Goal: Register for event/course: Sign up to attend an event or enroll in a course

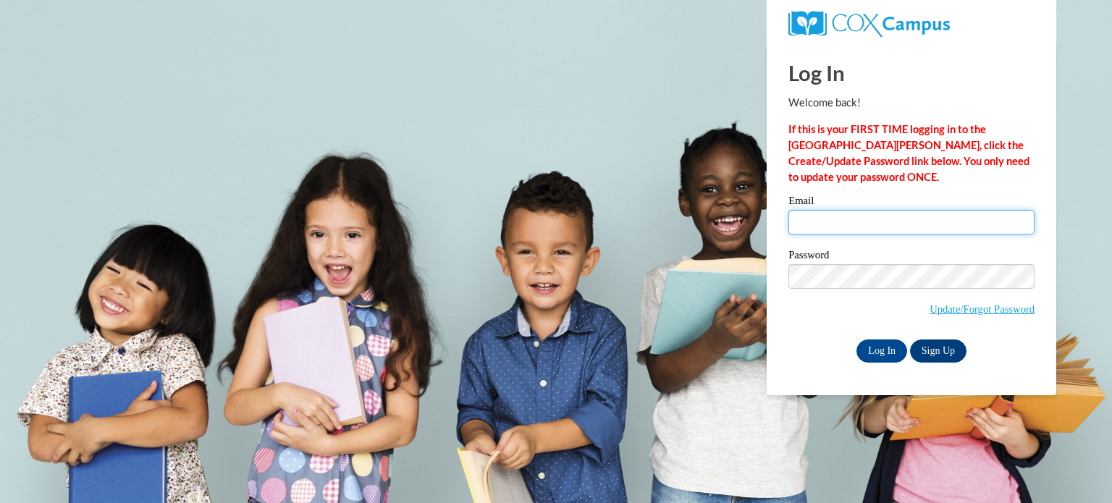
click at [861, 216] on input "Email" at bounding box center [911, 222] width 246 height 25
drag, startPoint x: 782, startPoint y: 287, endPoint x: 871, endPoint y: 321, distance: 95.1
click at [783, 289] on div "Please enter your email! Please enter your password! Email Password Update/Forg…" at bounding box center [911, 278] width 268 height 166
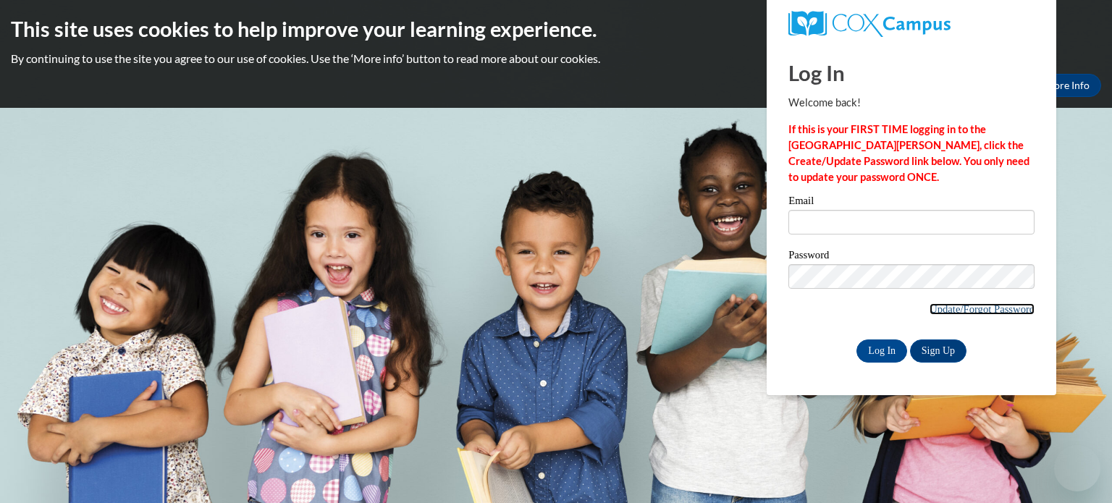
click at [948, 311] on link "Update/Forgot Password" at bounding box center [981, 309] width 105 height 12
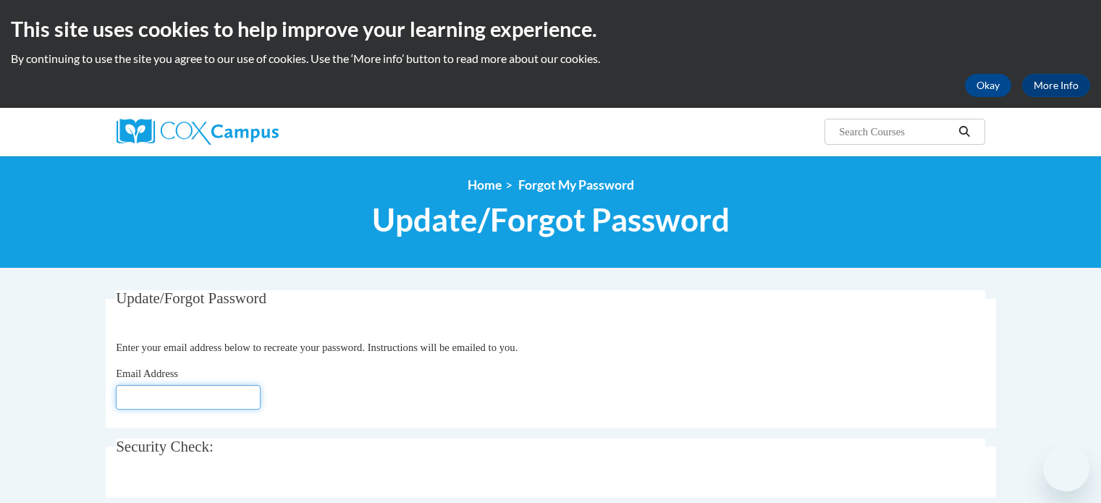
click at [224, 393] on input "Email Address" at bounding box center [188, 397] width 145 height 25
type input "[EMAIL_ADDRESS][DOMAIN_NAME]"
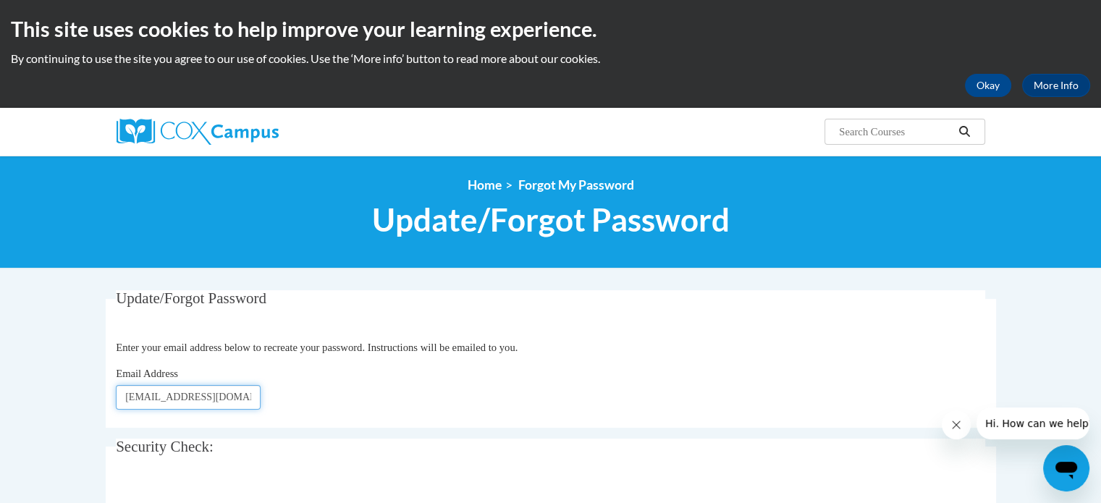
scroll to position [362, 0]
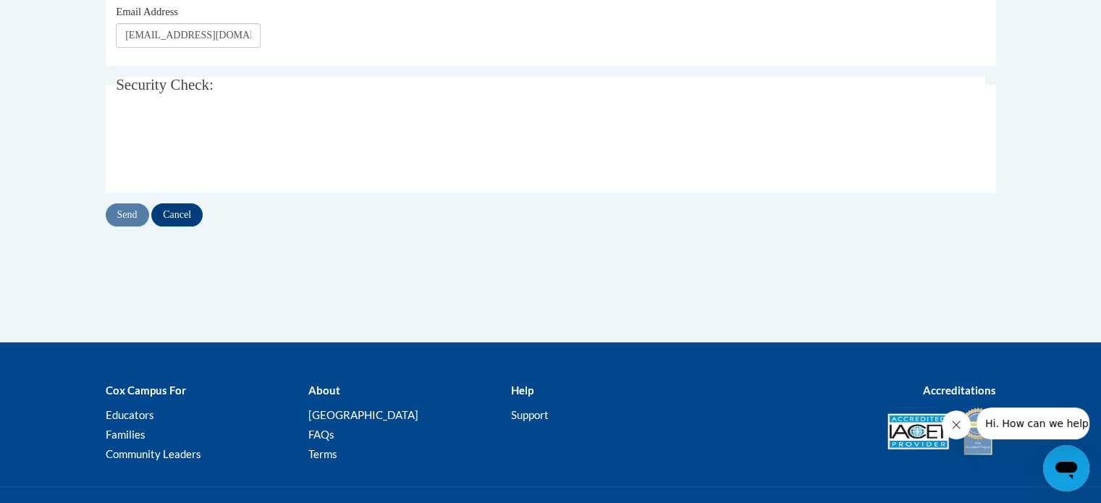
click at [143, 211] on div "Send Cancel" at bounding box center [551, 214] width 890 height 23
click at [129, 216] on div "Send Cancel" at bounding box center [551, 214] width 890 height 23
click at [129, 214] on input "Send" at bounding box center [127, 214] width 43 height 23
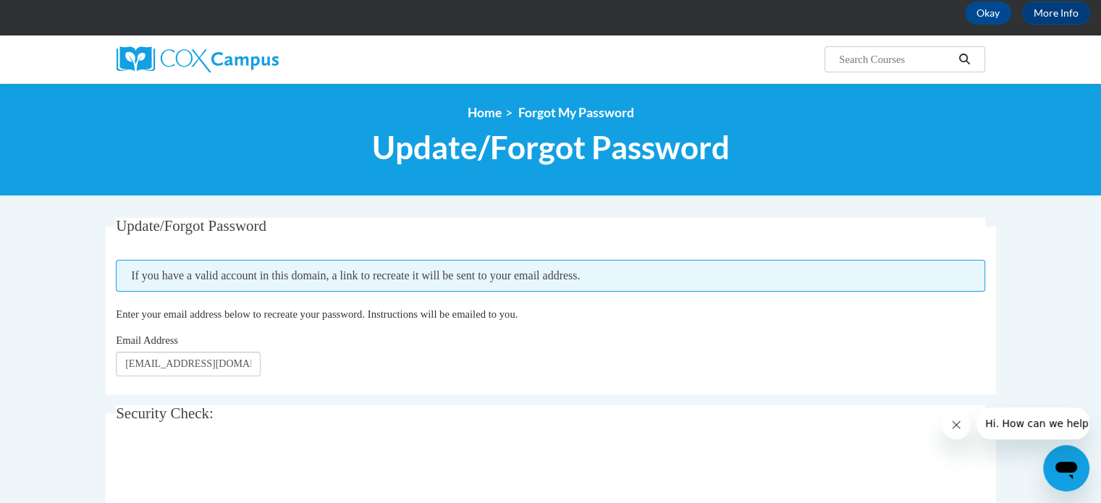
scroll to position [217, 0]
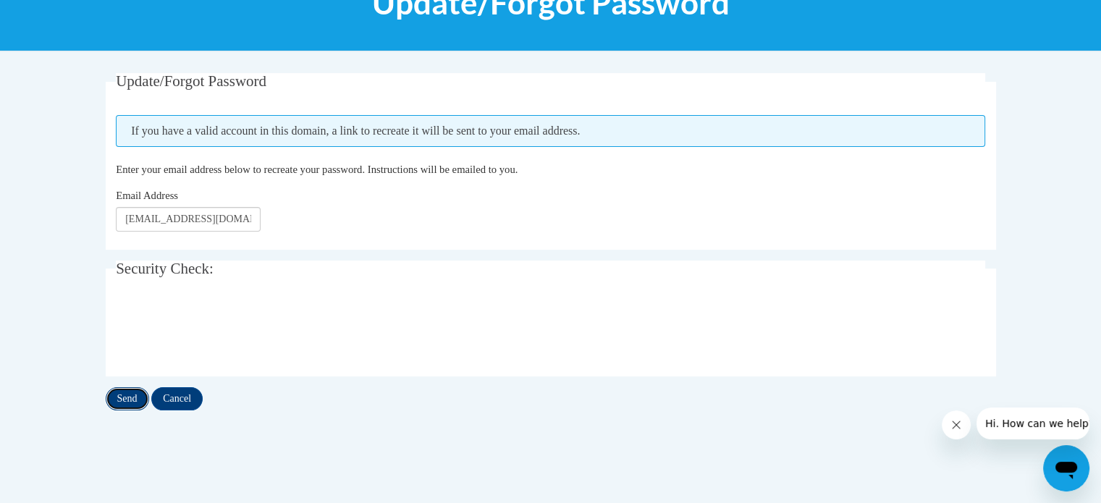
click at [130, 400] on input "Send" at bounding box center [127, 398] width 43 height 23
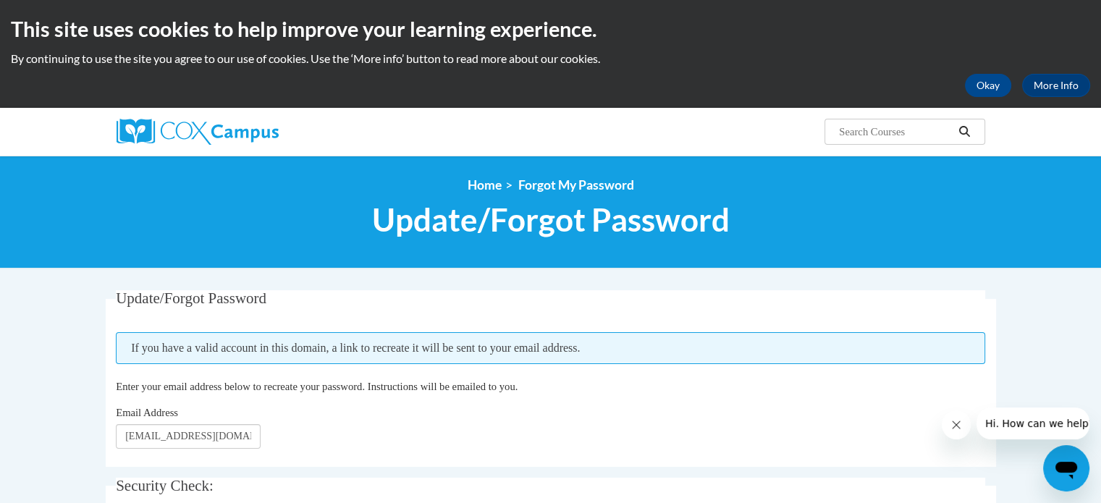
click at [1013, 83] on div "Okay More Info" at bounding box center [550, 85] width 1079 height 23
click at [980, 83] on button "Okay" at bounding box center [988, 85] width 46 height 23
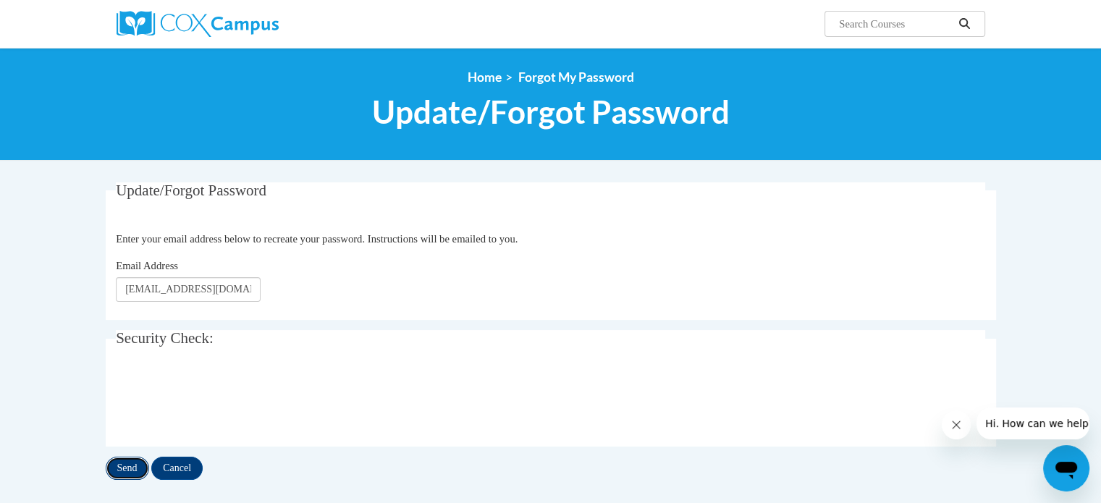
click at [125, 461] on input "Send" at bounding box center [127, 468] width 43 height 23
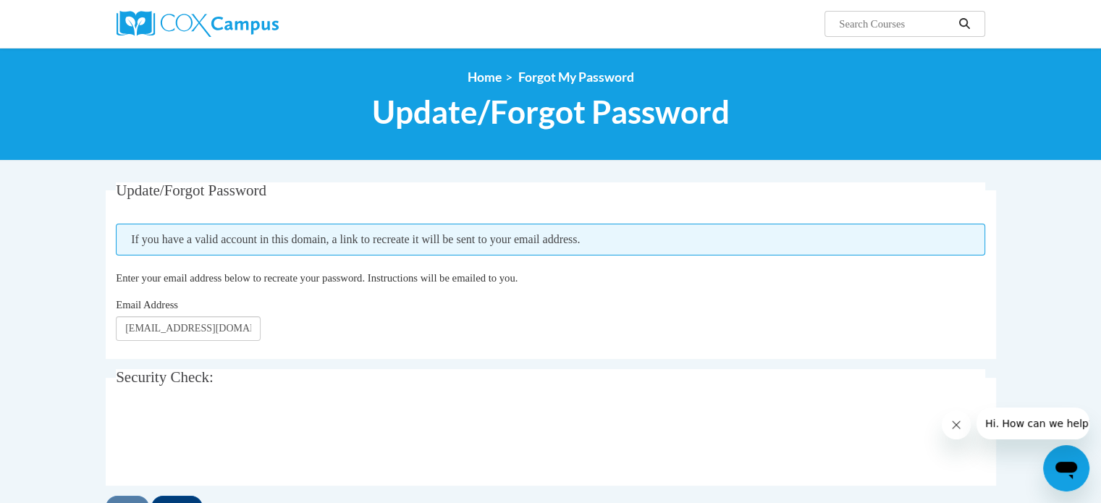
scroll to position [145, 0]
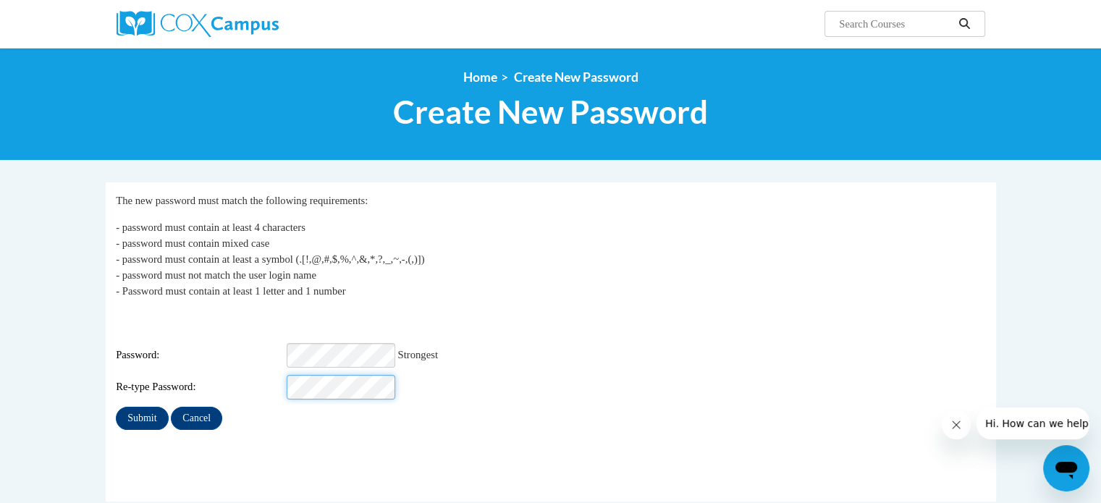
click at [116, 407] on input "Submit" at bounding box center [142, 418] width 52 height 23
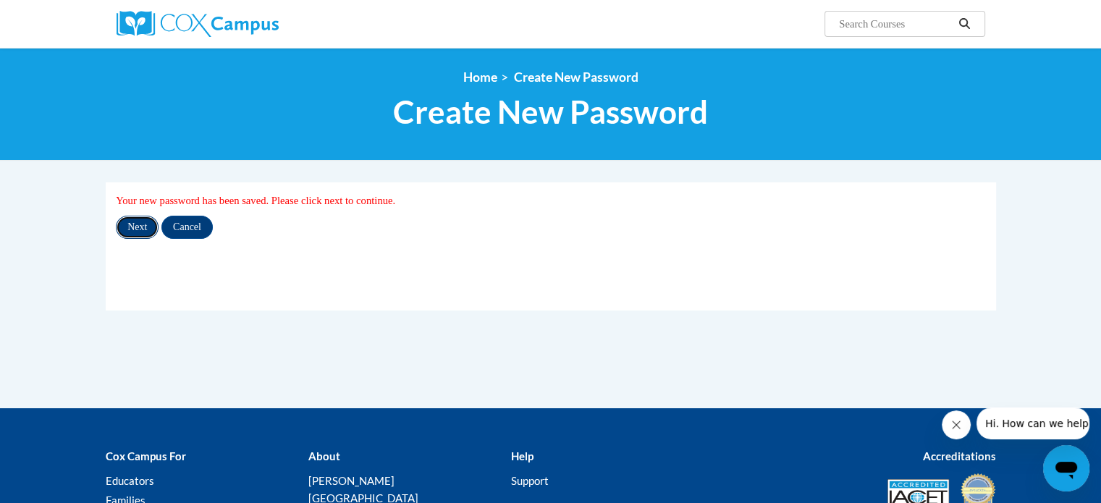
click at [139, 229] on input "Next" at bounding box center [137, 227] width 43 height 23
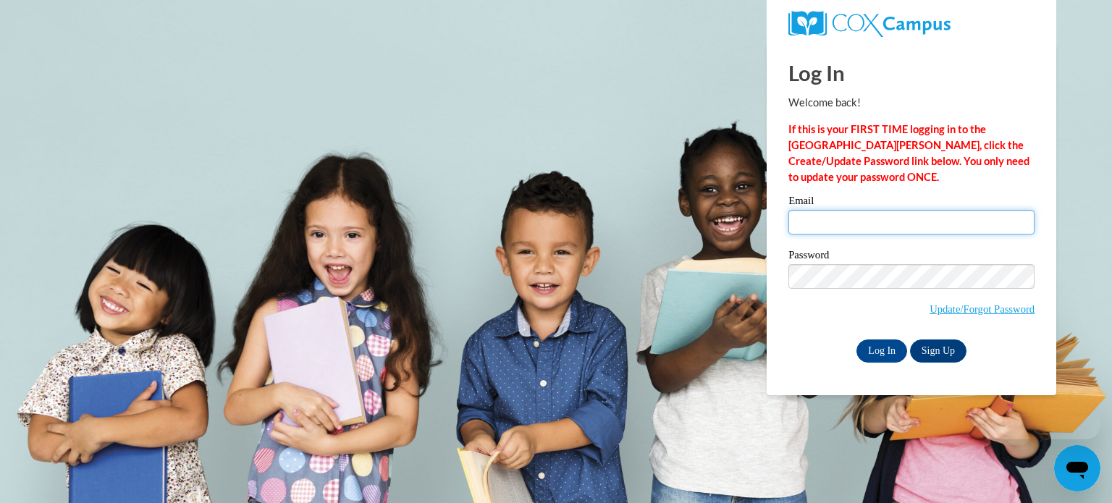
click at [853, 214] on input "Email" at bounding box center [911, 222] width 246 height 25
type input "[EMAIL_ADDRESS][DOMAIN_NAME]"
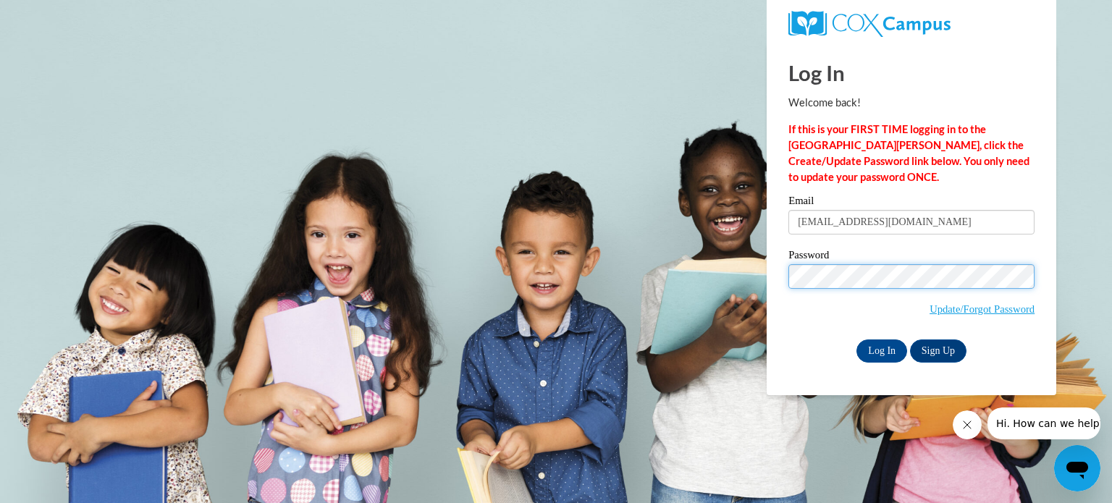
click at [856, 339] on input "Log In" at bounding box center [881, 350] width 51 height 23
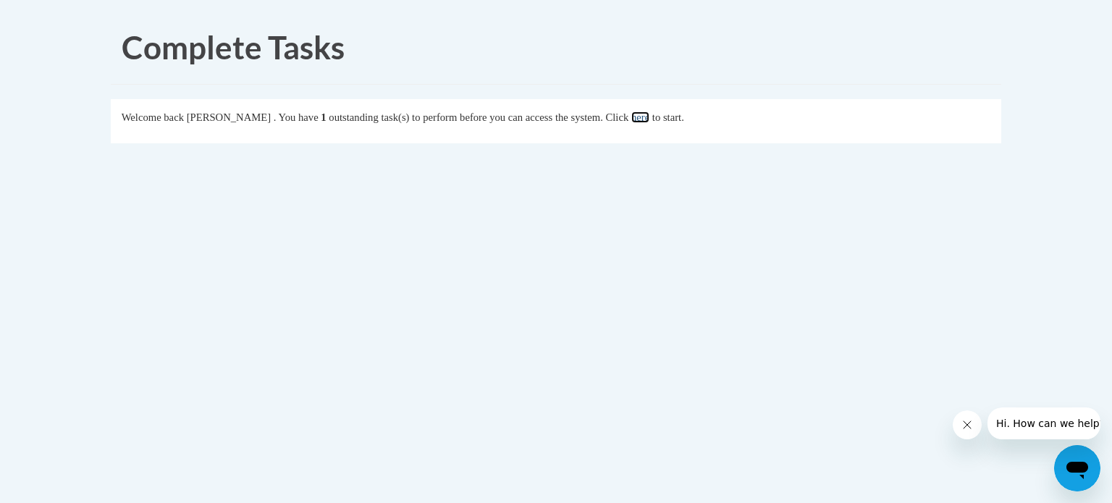
click at [649, 119] on link "here" at bounding box center [640, 117] width 18 height 12
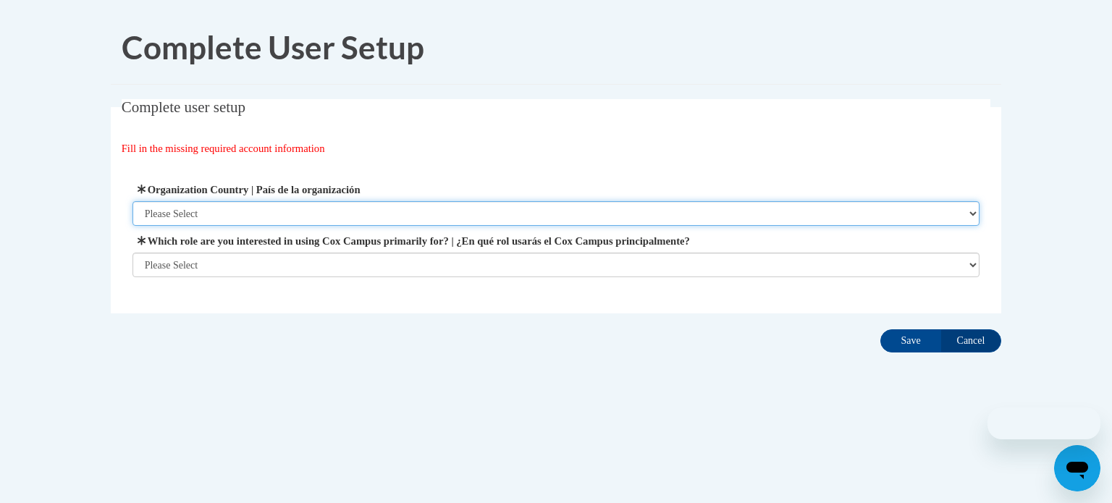
click at [575, 219] on select "Please Select United States | Estados Unidos Outside of the United States | Fue…" at bounding box center [556, 213] width 848 height 25
select select "ad49bcad-a171-4b2e-b99c-48b446064914"
click at [132, 201] on select "Please Select United States | Estados Unidos Outside of the United States | Fue…" at bounding box center [556, 213] width 848 height 25
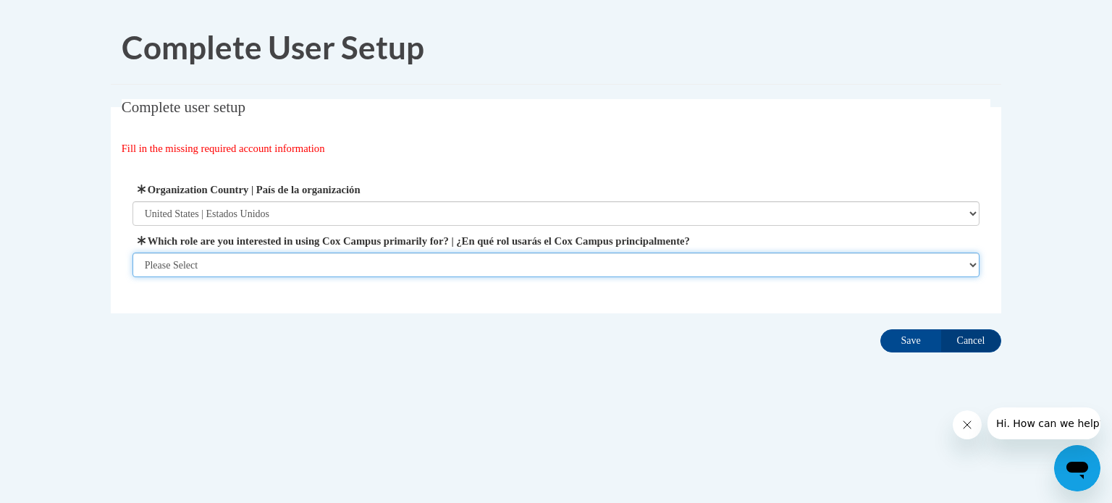
click at [579, 265] on select "Please Select College/University | Colegio/Universidad Community/Nonprofit Part…" at bounding box center [556, 265] width 848 height 25
select select "fbf2d438-af2f-41f8-98f1-81c410e29de3"
click at [132, 277] on select "Please Select College/University | Colegio/Universidad Community/Nonprofit Part…" at bounding box center [556, 265] width 848 height 25
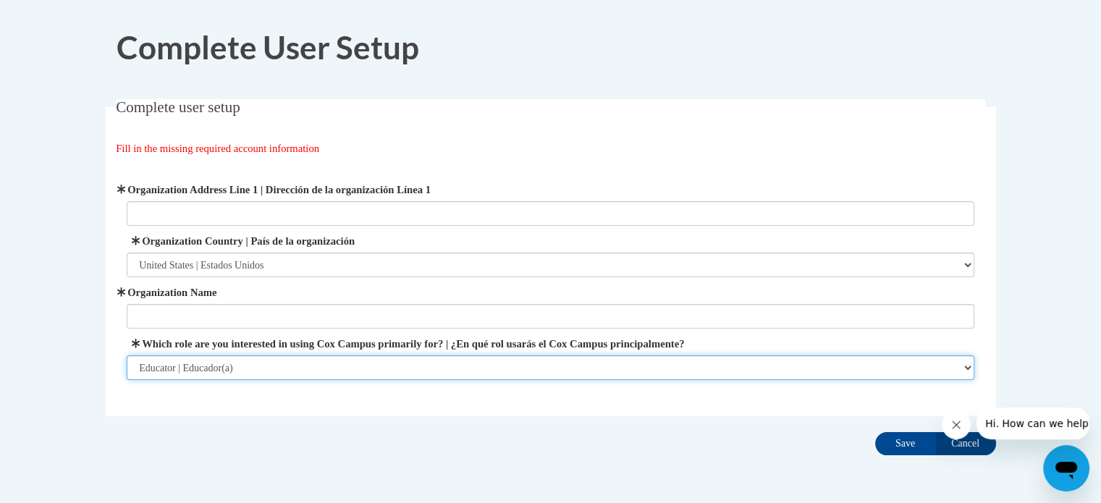
click at [787, 374] on select "Please Select College/University | Colegio/Universidad Community/Nonprofit Part…" at bounding box center [551, 367] width 848 height 25
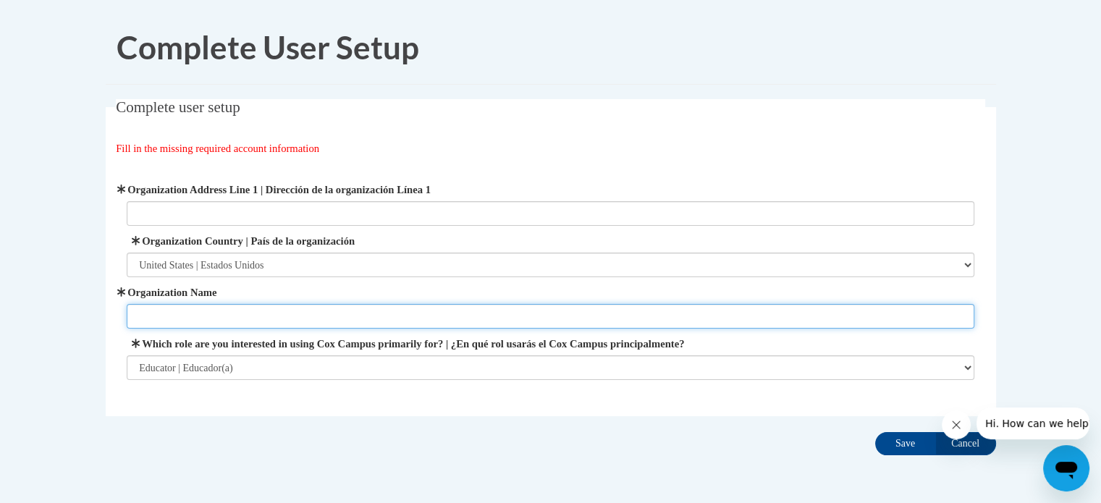
click at [590, 317] on input "Organization Name" at bounding box center [551, 316] width 848 height 25
type input "Forest Park Elementary"
type input "6810 45TH AVE"
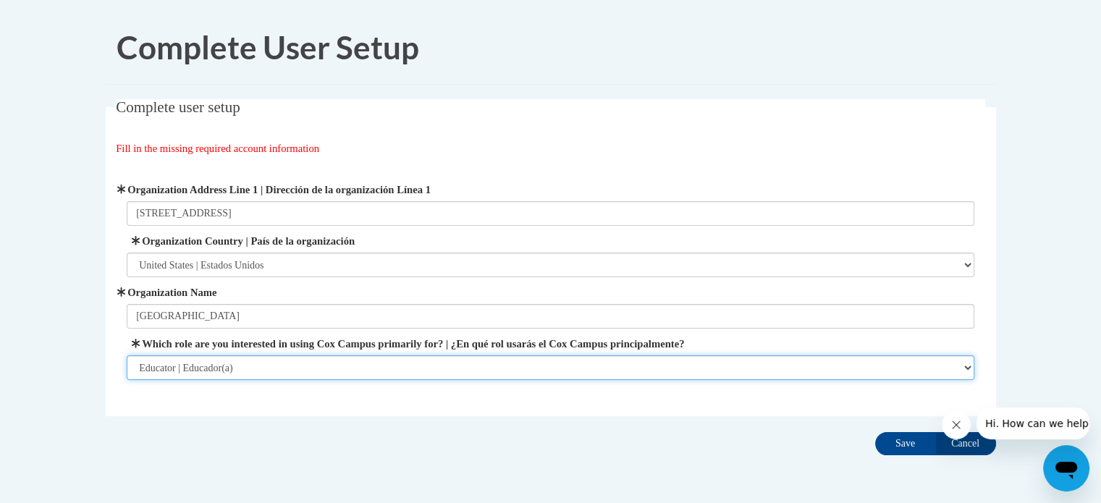
click at [314, 367] on select "Please Select College/University | Colegio/Universidad Community/Nonprofit Part…" at bounding box center [551, 367] width 848 height 25
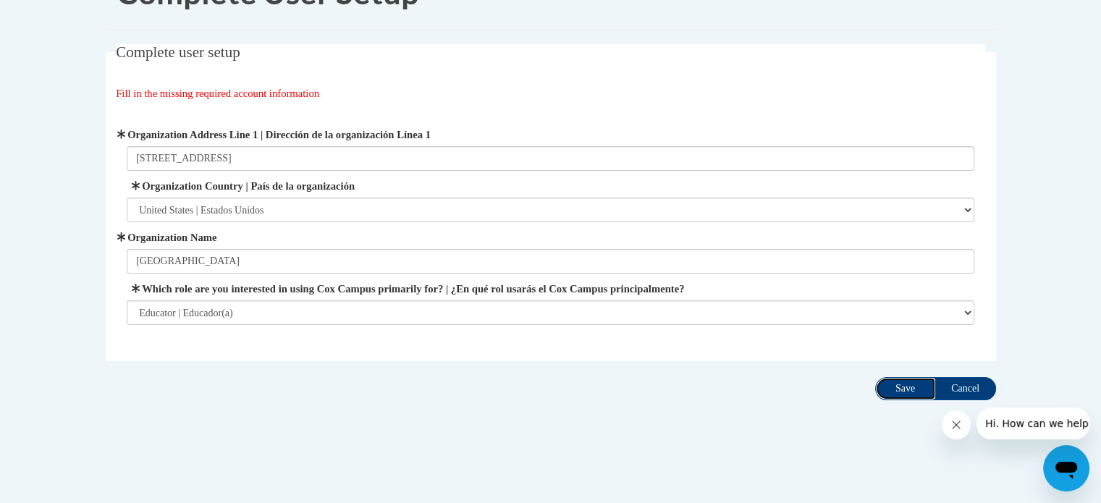
click at [910, 397] on input "Save" at bounding box center [905, 388] width 61 height 23
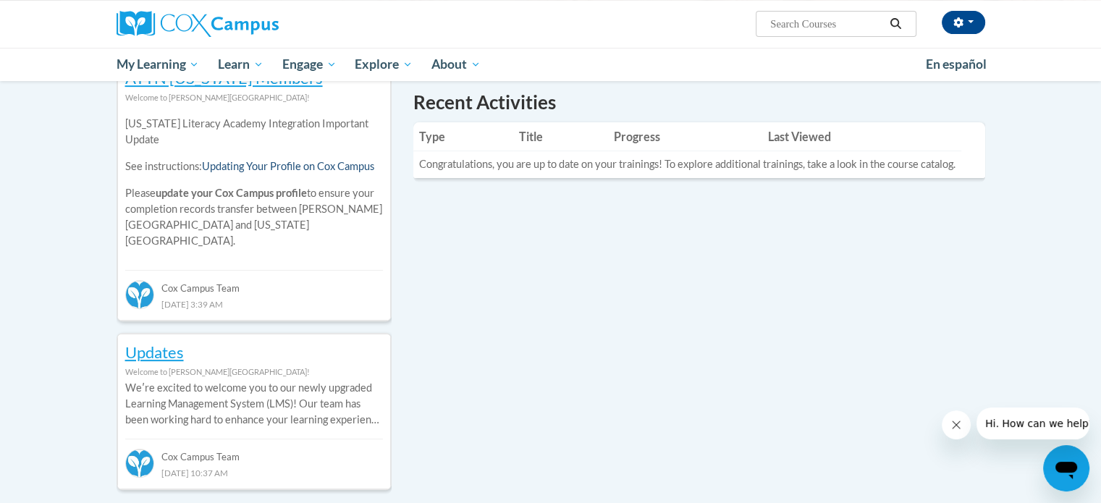
scroll to position [362, 0]
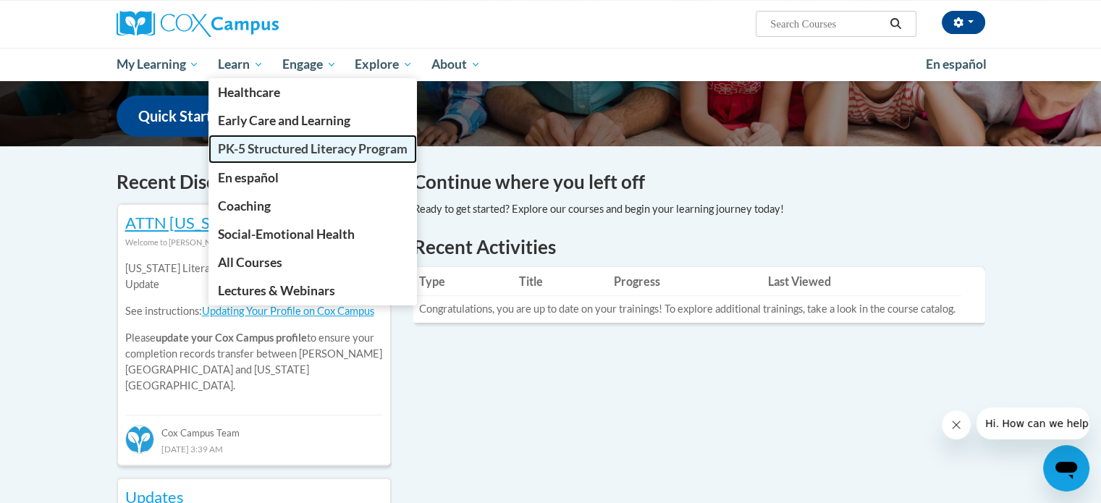
click at [304, 145] on span "PK-5 Structured Literacy Program" at bounding box center [313, 148] width 190 height 15
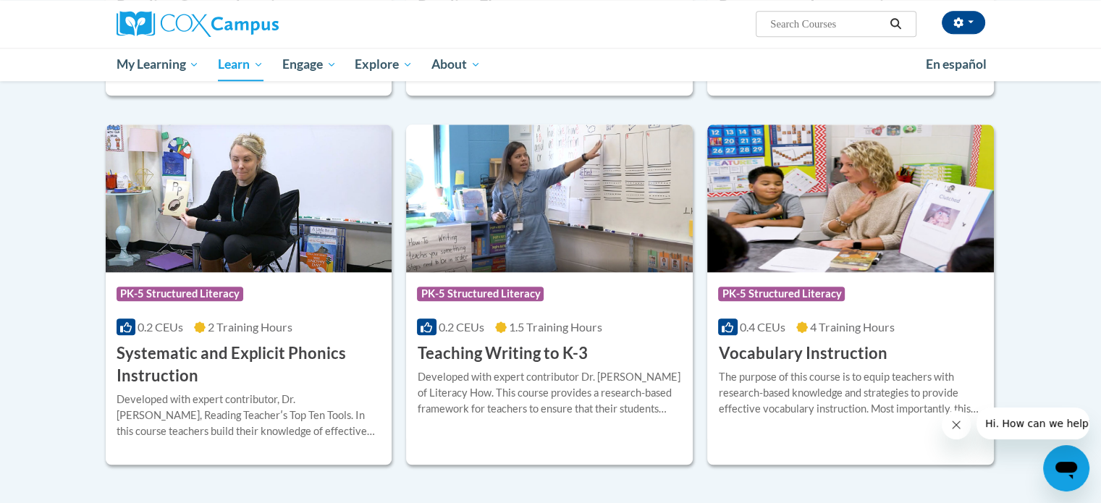
scroll to position [1665, 0]
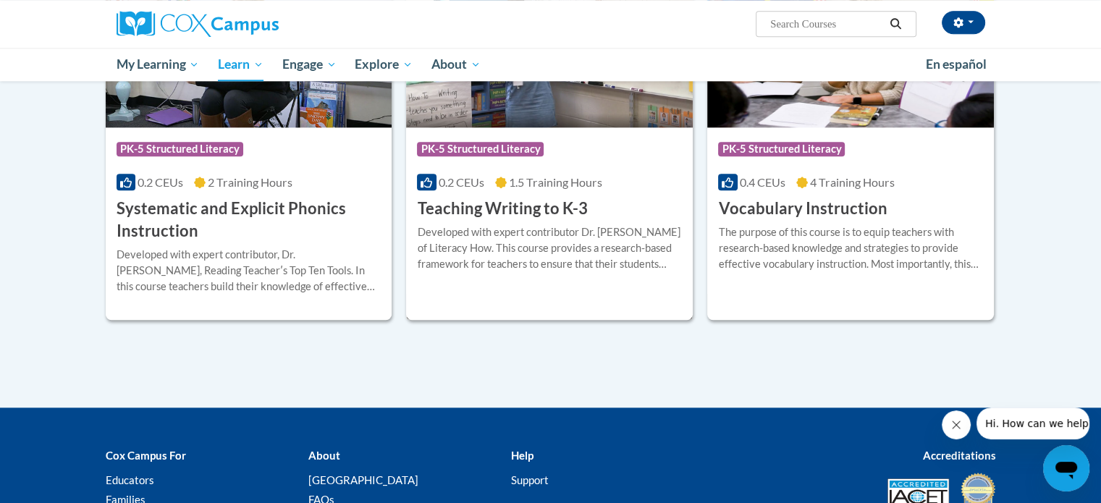
click at [437, 216] on h3 "Teaching Writing to K-3" at bounding box center [502, 209] width 170 height 22
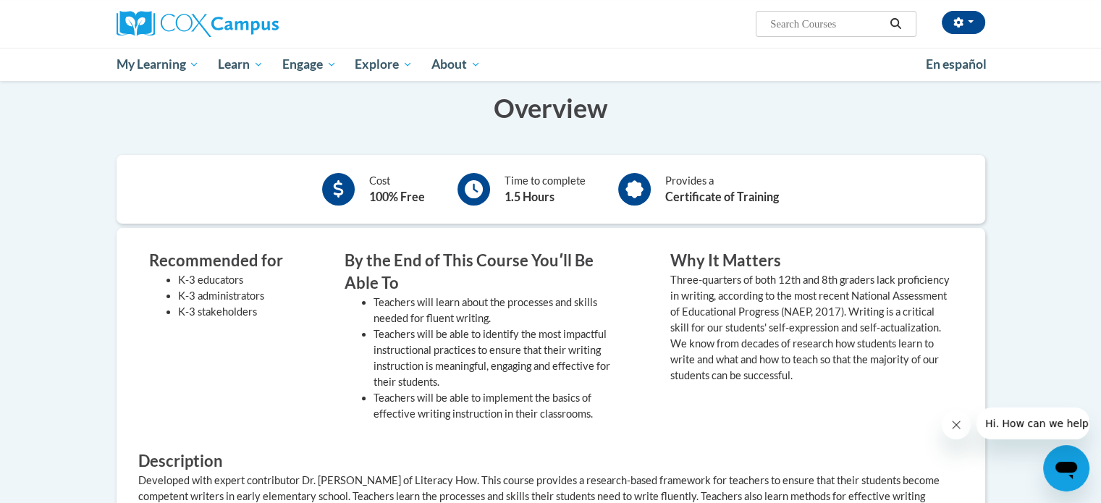
scroll to position [217, 0]
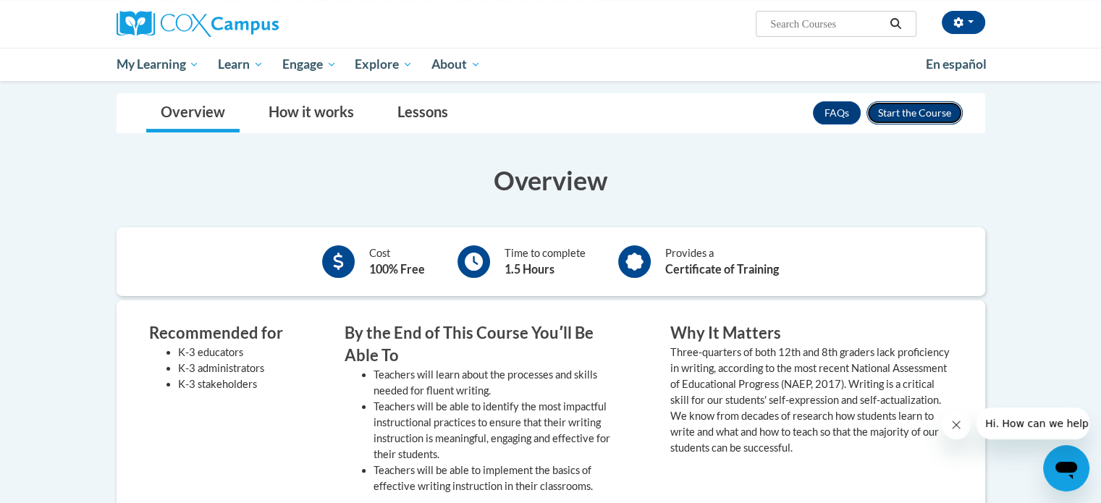
click at [884, 118] on button "Enroll" at bounding box center [914, 112] width 96 height 23
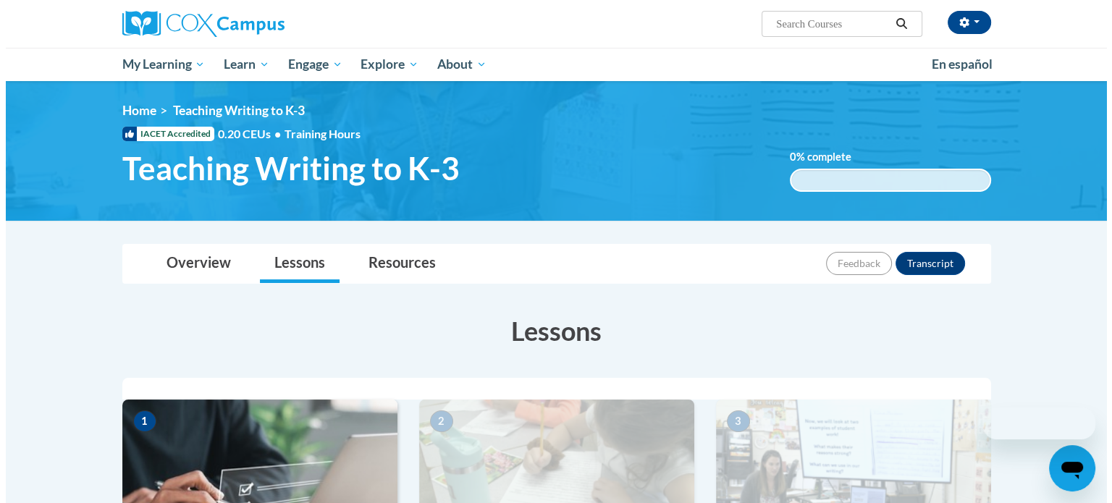
scroll to position [217, 0]
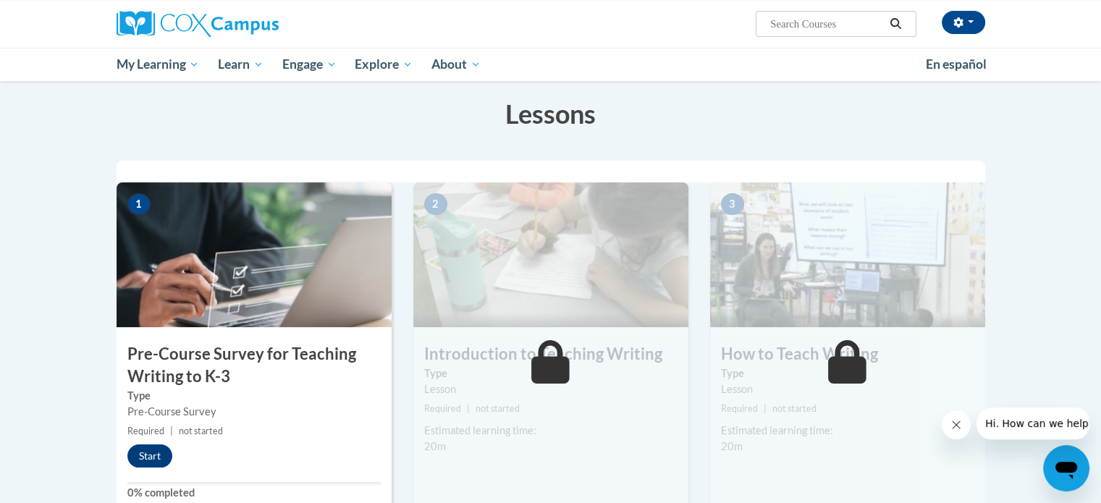
click at [232, 298] on img at bounding box center [254, 254] width 275 height 145
click at [156, 457] on button "Start" at bounding box center [149, 455] width 45 height 23
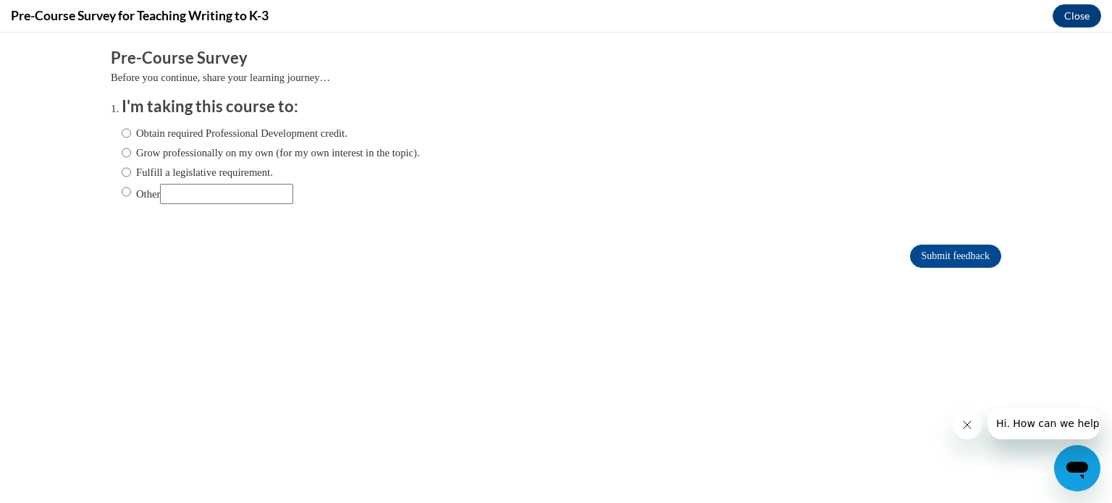
scroll to position [0, 0]
click at [157, 171] on label "Fulfill a legislative requirement." at bounding box center [197, 172] width 151 height 16
click at [131, 171] on input "Fulfill a legislative requirement." at bounding box center [126, 172] width 9 height 16
radio input "true"
click at [950, 256] on input "Submit feedback" at bounding box center [955, 256] width 91 height 23
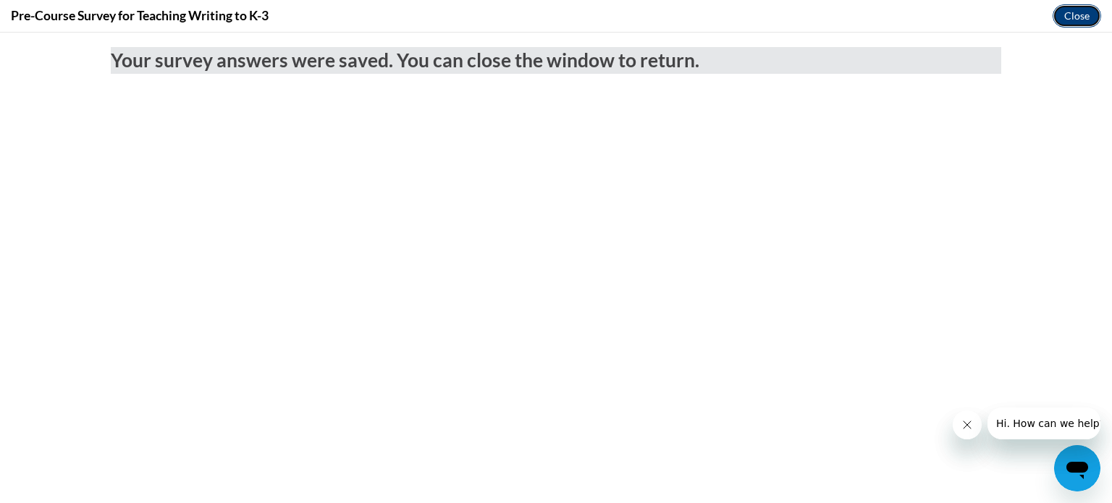
click at [1068, 22] on button "Close" at bounding box center [1076, 15] width 48 height 23
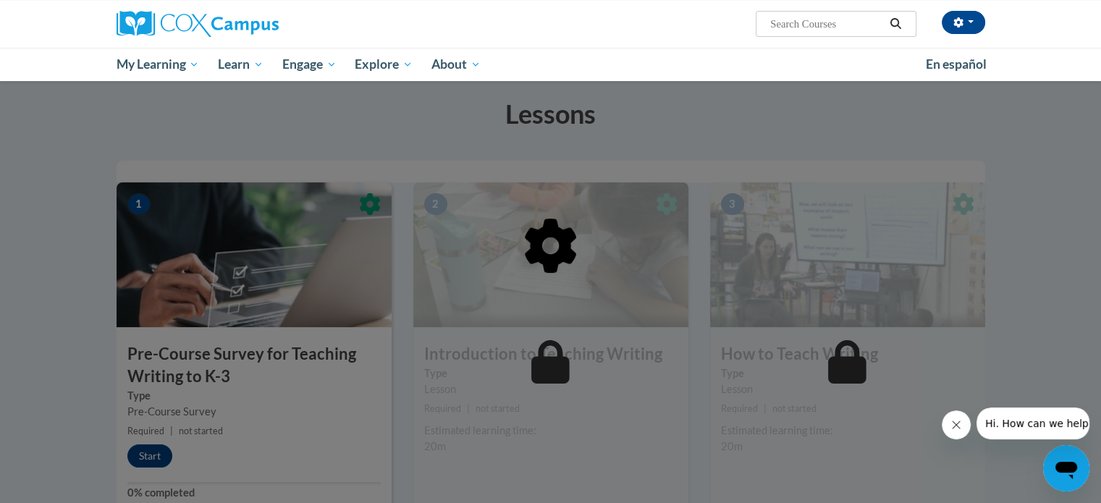
click at [234, 387] on div at bounding box center [551, 319] width 869 height 275
click at [313, 288] on div at bounding box center [551, 319] width 869 height 275
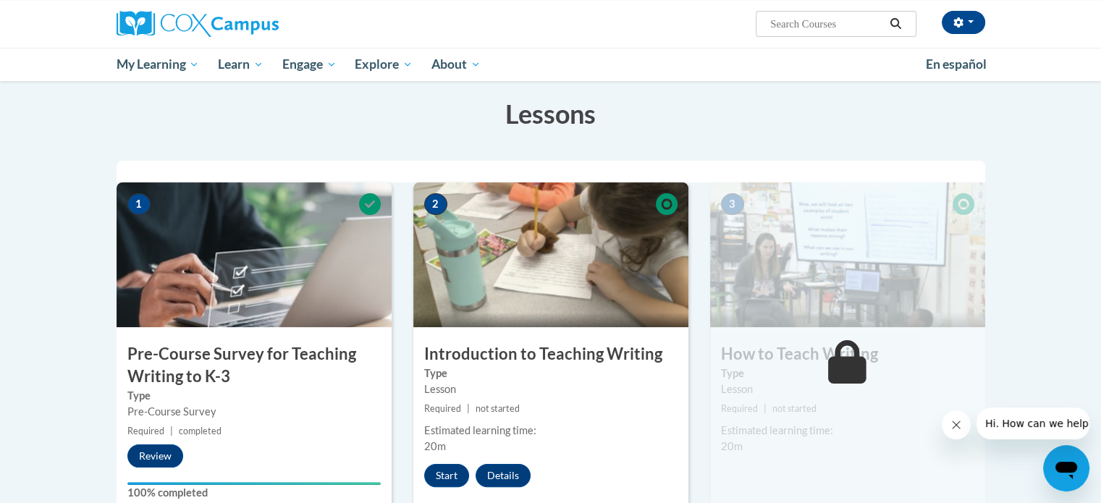
scroll to position [145, 0]
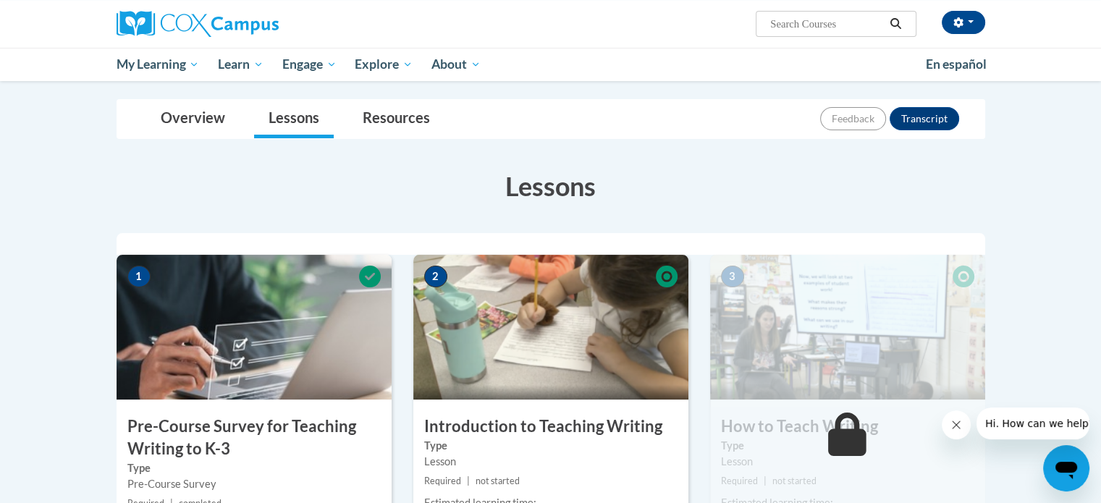
click at [276, 336] on img at bounding box center [254, 327] width 275 height 145
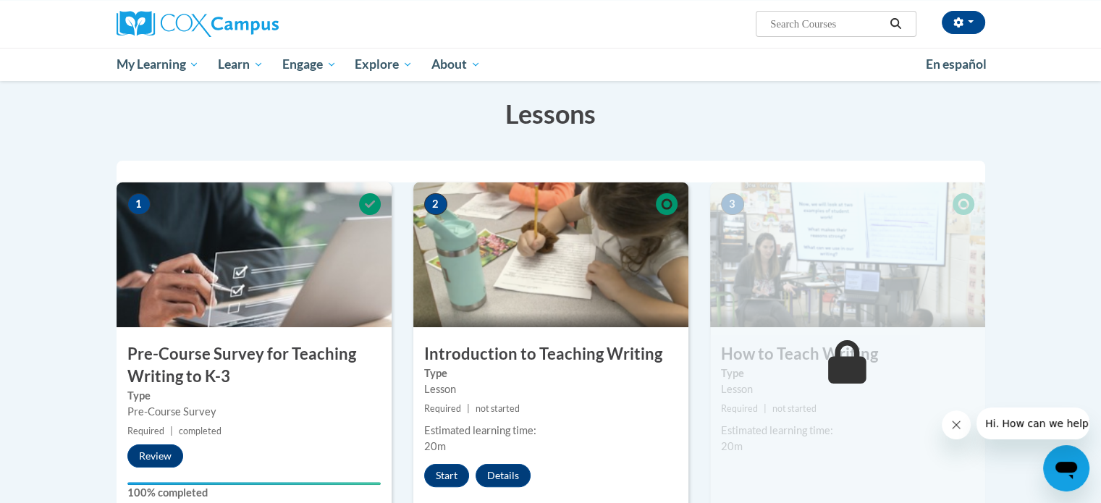
click at [245, 371] on h3 "Pre-Course Survey for Teaching Writing to K-3" at bounding box center [254, 365] width 275 height 45
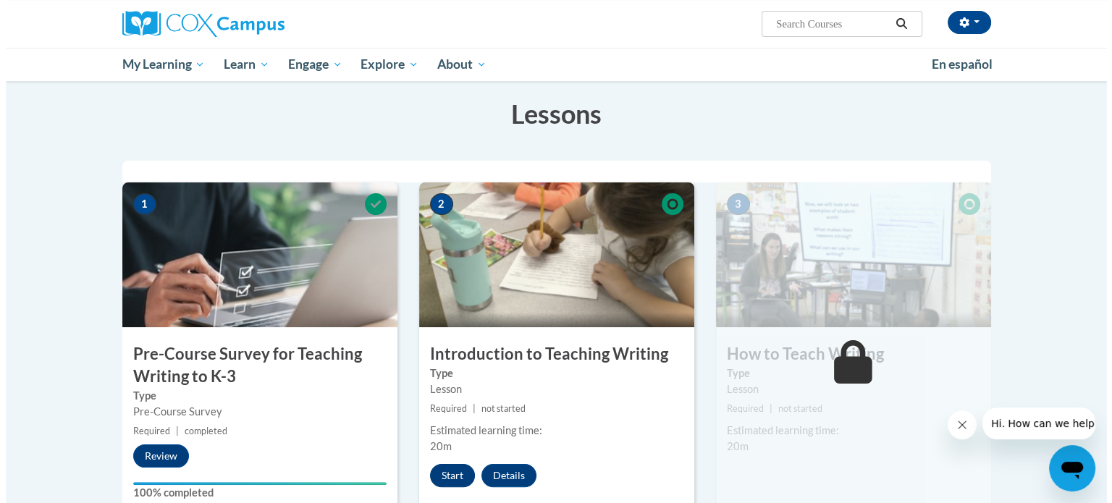
scroll to position [290, 0]
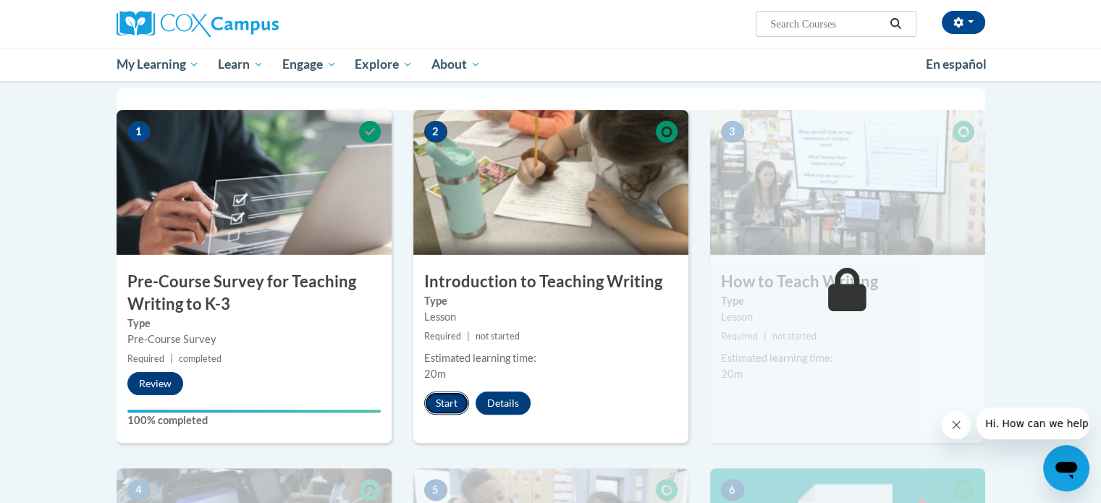
click at [449, 401] on button "Start" at bounding box center [446, 403] width 45 height 23
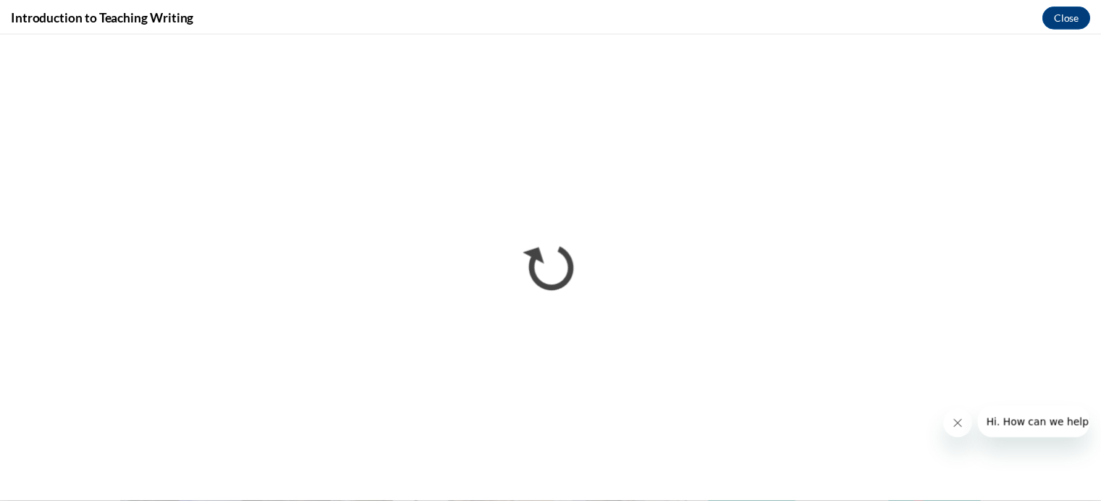
scroll to position [0, 0]
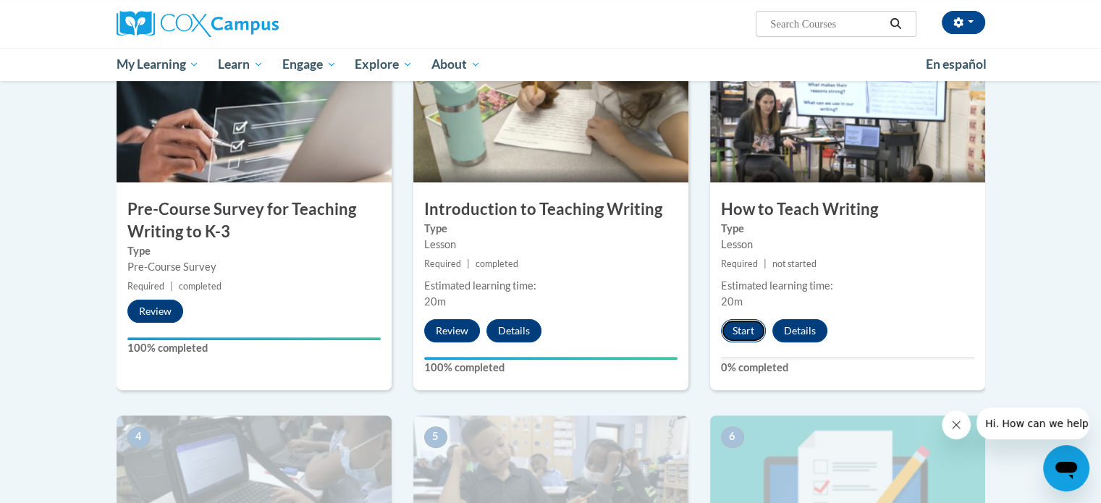
click at [738, 326] on button "Start" at bounding box center [743, 330] width 45 height 23
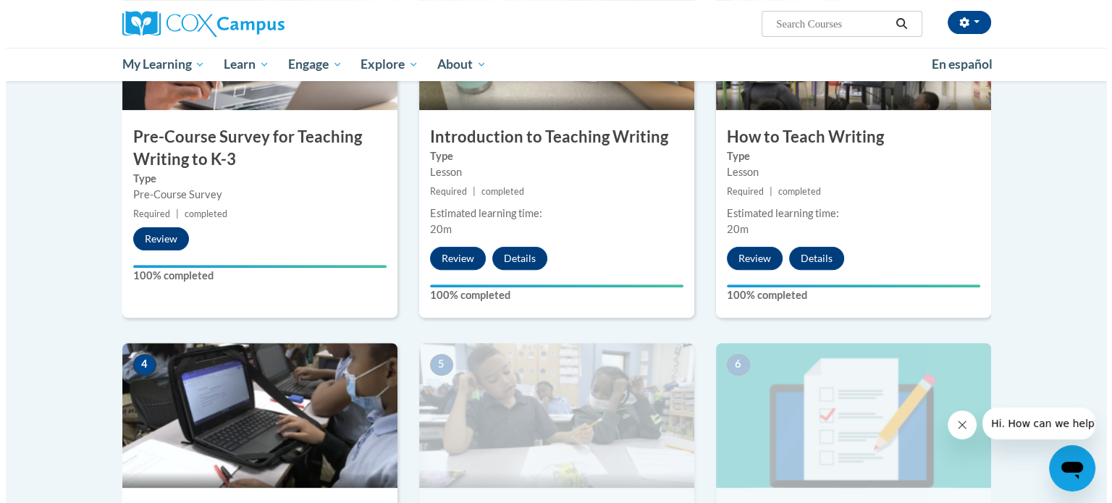
scroll to position [651, 0]
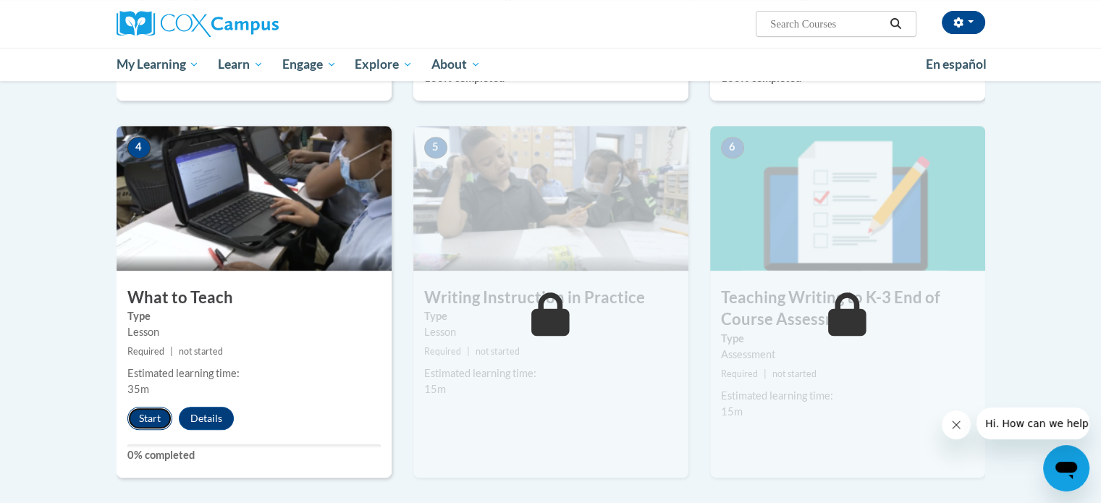
click at [153, 424] on button "Start" at bounding box center [149, 418] width 45 height 23
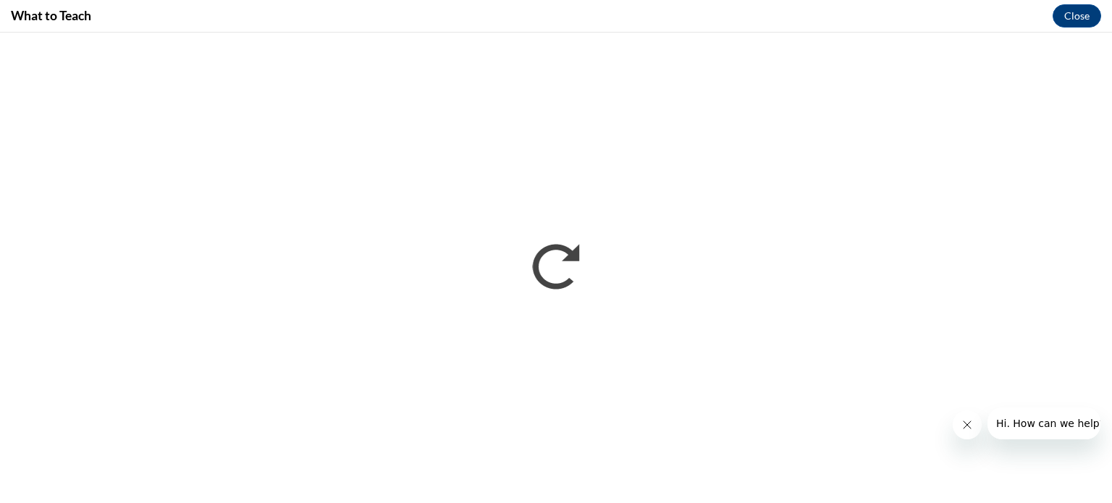
scroll to position [0, 0]
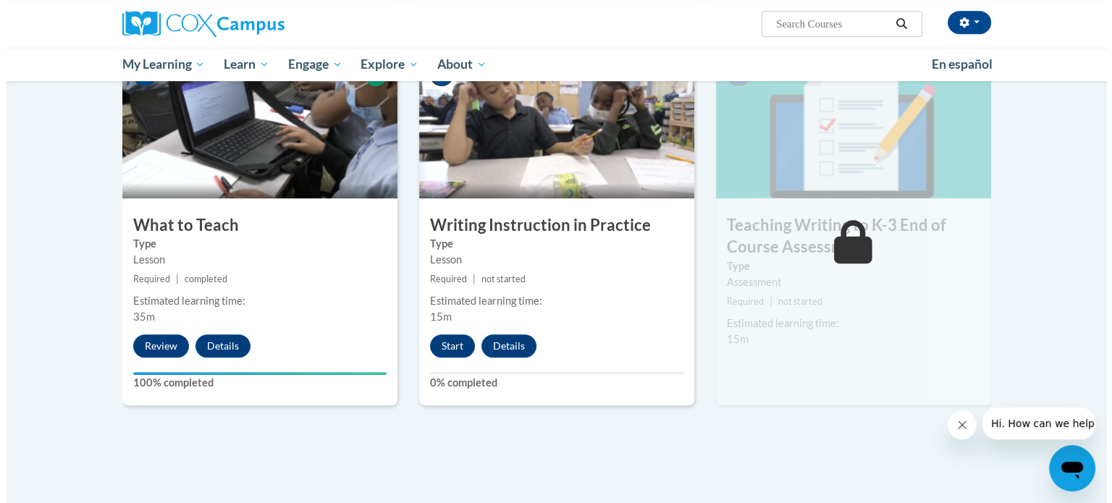
scroll to position [651, 0]
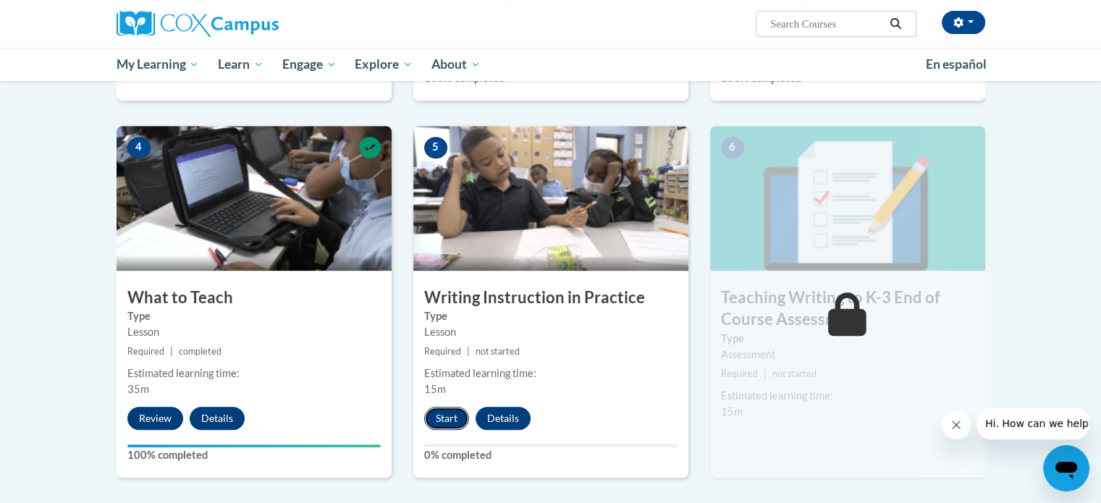
click at [440, 419] on button "Start" at bounding box center [446, 418] width 45 height 23
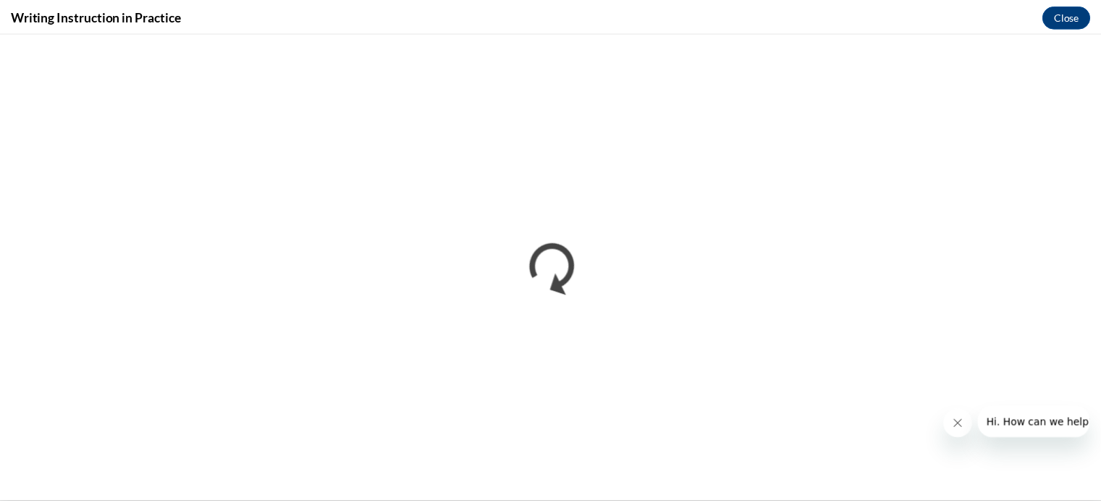
scroll to position [0, 0]
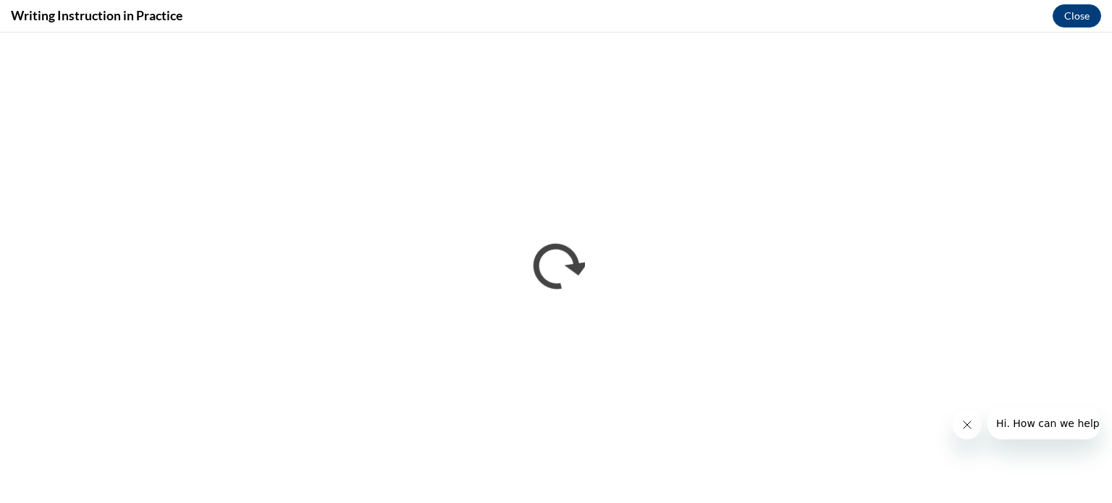
click at [966, 439] on button "Close message from company" at bounding box center [966, 424] width 29 height 29
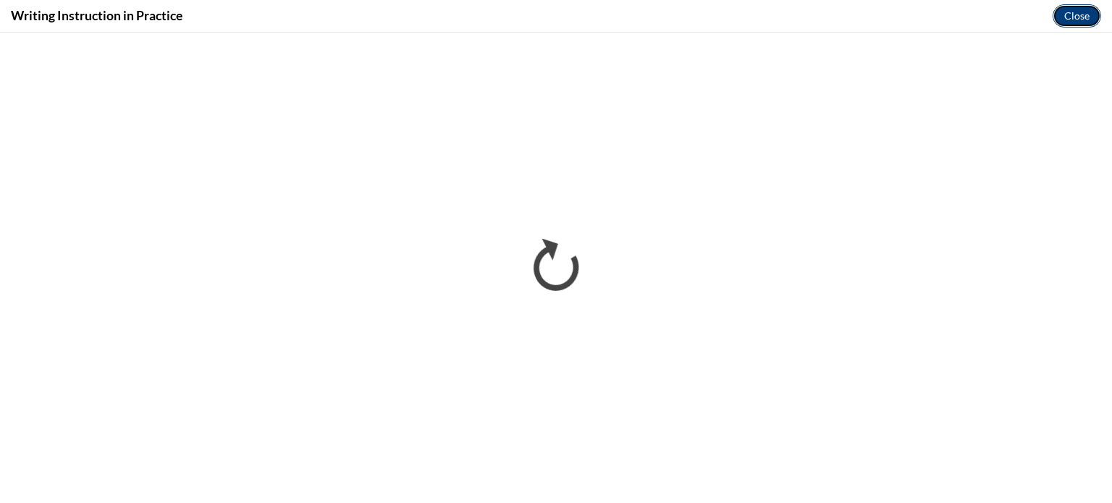
click at [1072, 11] on button "Close" at bounding box center [1076, 15] width 48 height 23
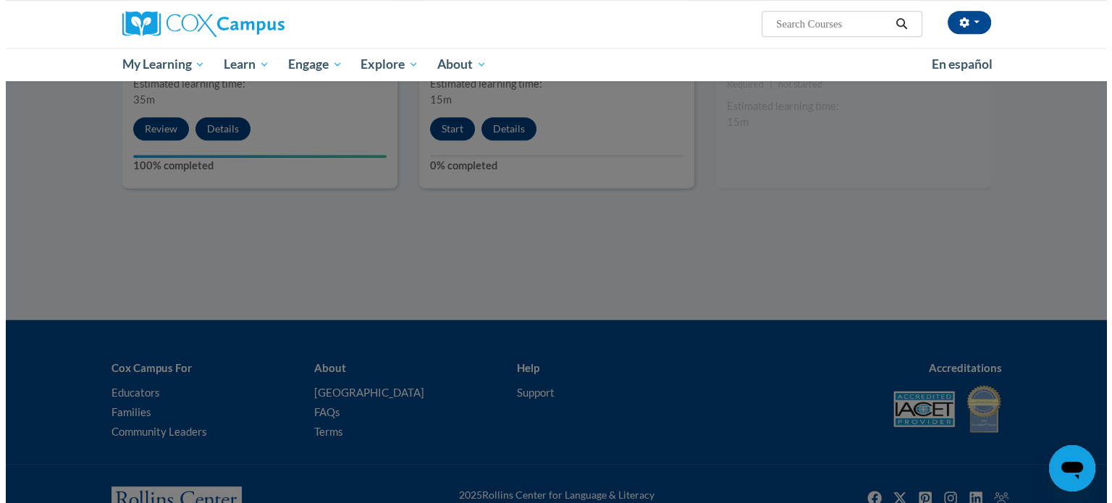
scroll to position [796, 0]
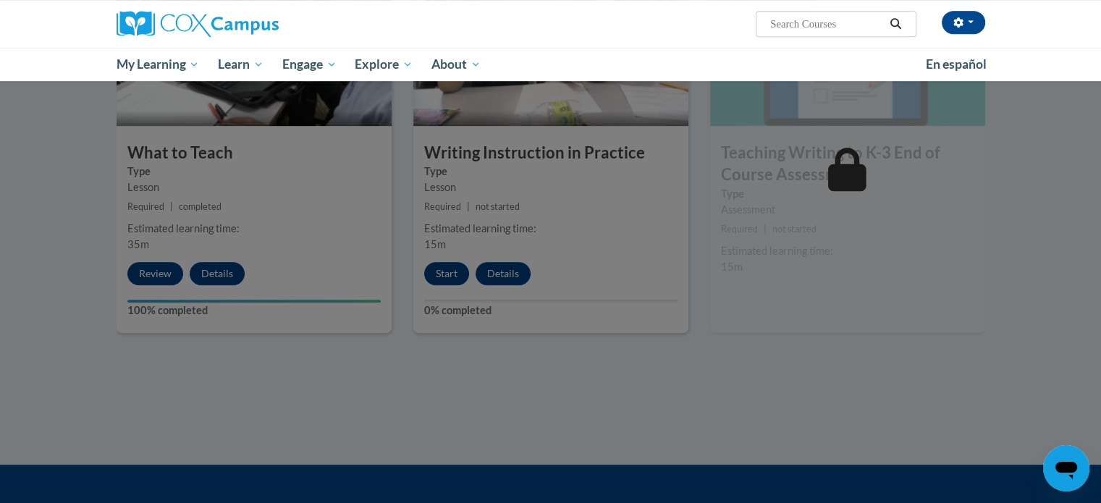
click at [829, 263] on div at bounding box center [550, 251] width 1101 height 503
click at [777, 196] on div at bounding box center [550, 251] width 1101 height 503
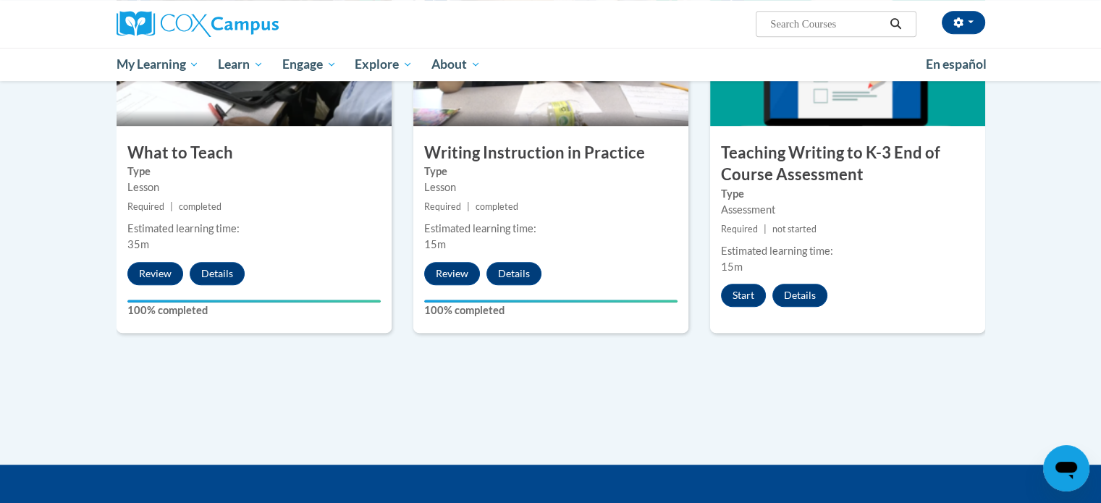
click at [843, 219] on div "6 Teaching Writing to K-3 End of Course Assessment Type Assessment Required | n…" at bounding box center [847, 157] width 275 height 352
click at [748, 289] on button "Start" at bounding box center [743, 295] width 45 height 23
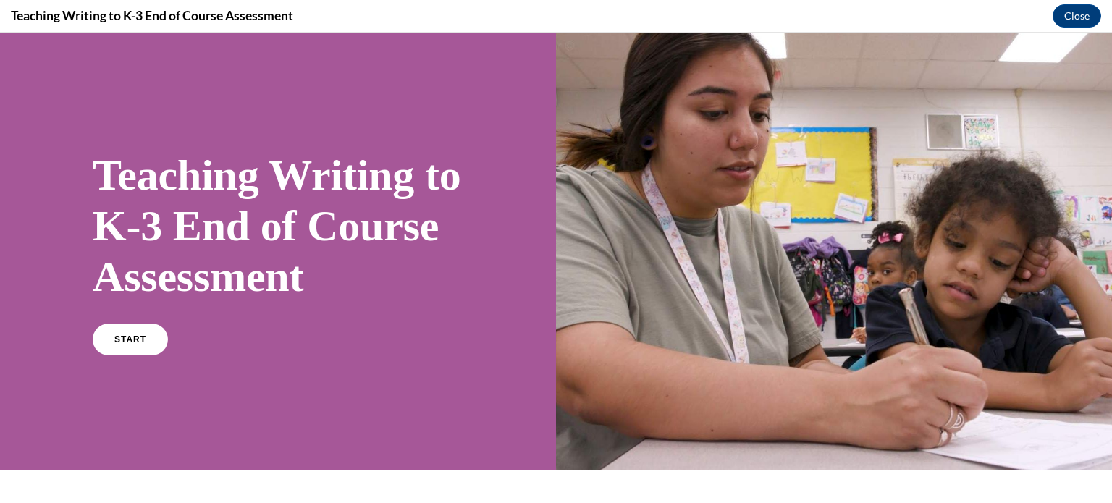
scroll to position [145, 0]
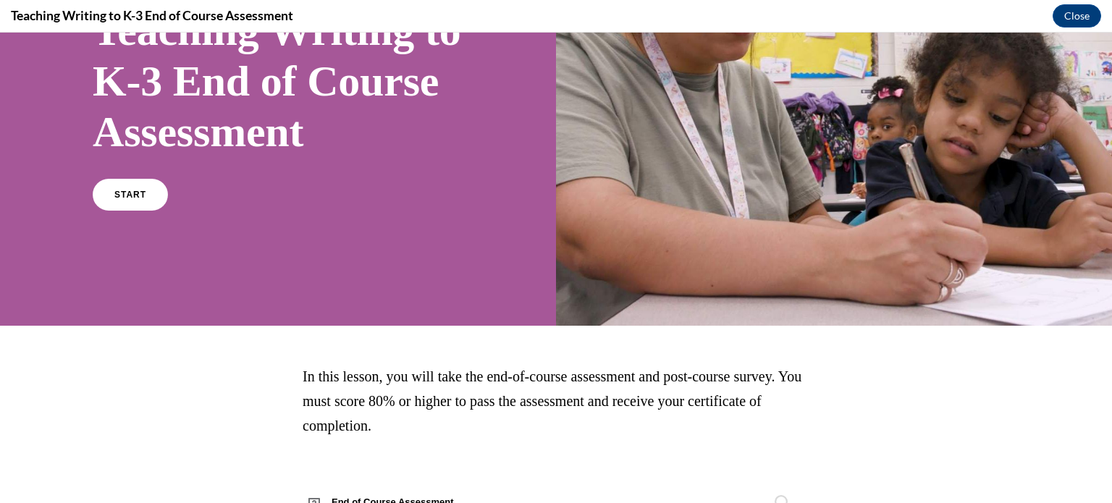
click at [122, 216] on div "Teaching Writing to K-3 End of Course Assessment START" at bounding box center [278, 107] width 371 height 232
click at [130, 211] on link "START" at bounding box center [129, 194] width 79 height 33
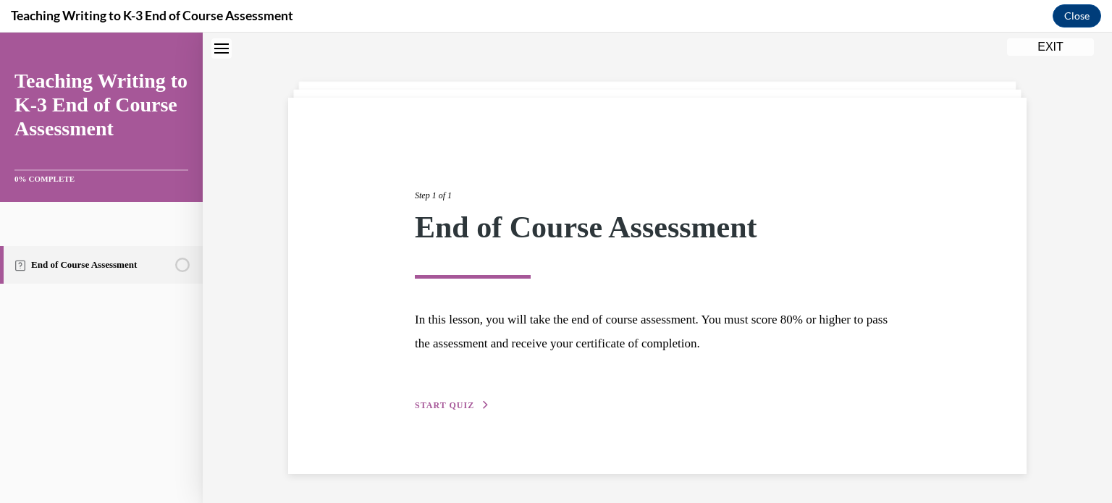
click at [452, 400] on span "START QUIZ" at bounding box center [444, 405] width 59 height 10
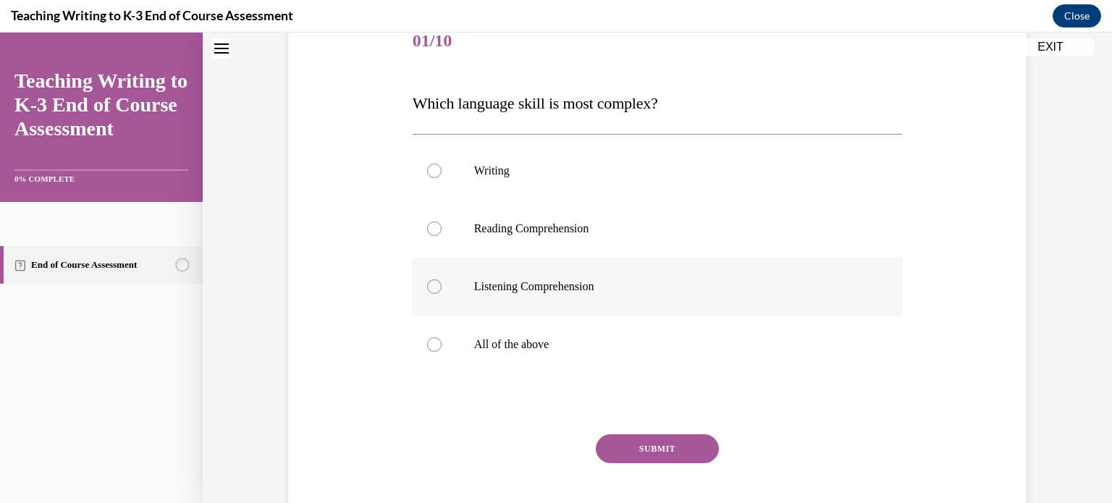
scroll to position [223, 0]
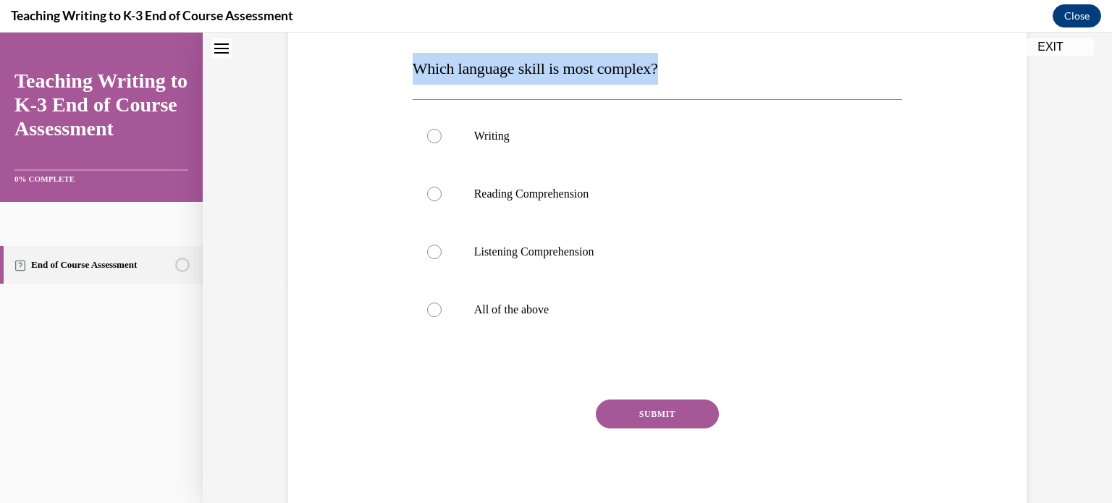
drag, startPoint x: 695, startPoint y: 63, endPoint x: 408, endPoint y: 65, distance: 287.4
click at [413, 65] on p "Which language skill is most complex?" at bounding box center [658, 69] width 490 height 32
copy span "Which language skill is most complex?"
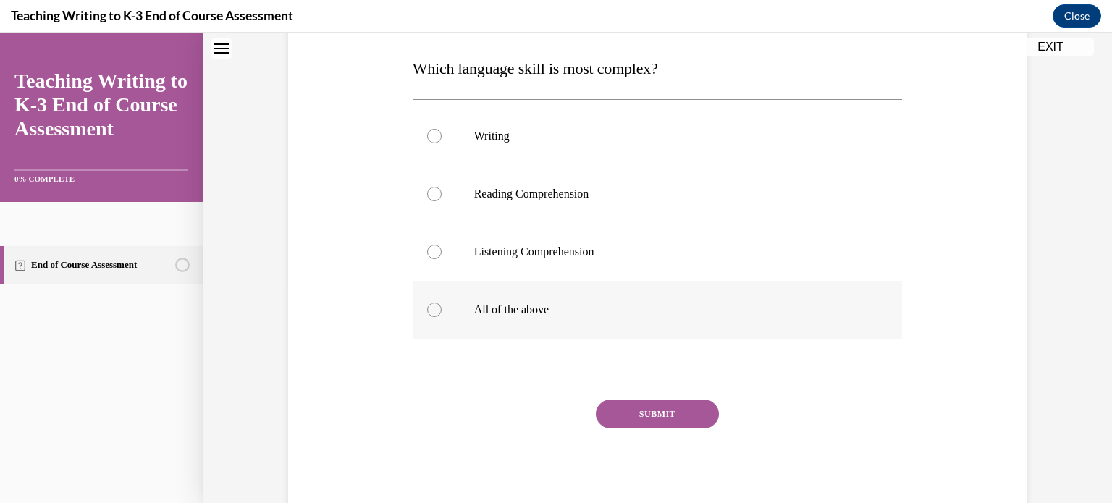
click at [520, 324] on label "All of the above" at bounding box center [658, 310] width 490 height 58
click at [442, 317] on input "All of the above" at bounding box center [434, 310] width 14 height 14
radio input "true"
click at [672, 419] on button "SUBMIT" at bounding box center [657, 414] width 123 height 29
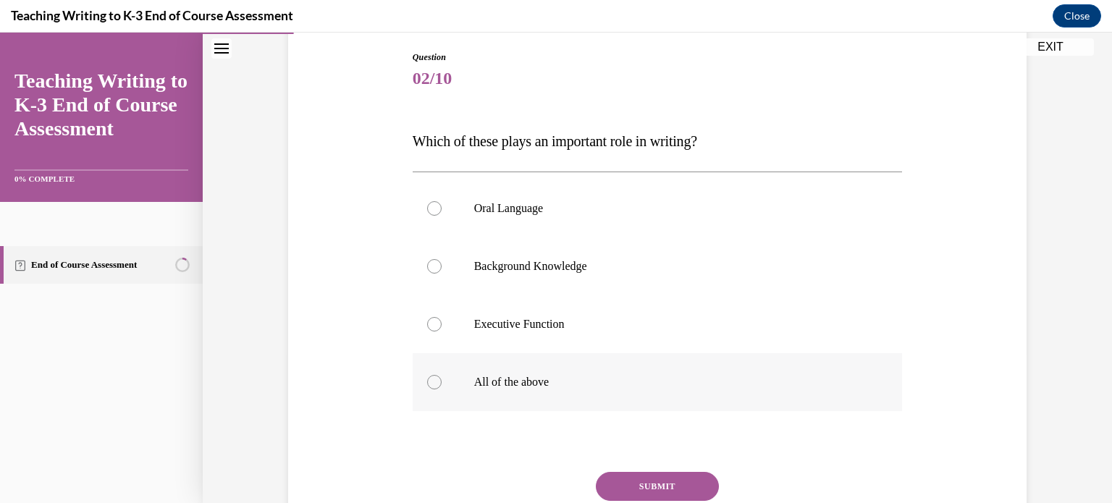
click at [562, 388] on p "All of the above" at bounding box center [670, 382] width 392 height 14
click at [442, 388] on input "All of the above" at bounding box center [434, 382] width 14 height 14
radio input "true"
click at [675, 487] on button "SUBMIT" at bounding box center [657, 486] width 123 height 29
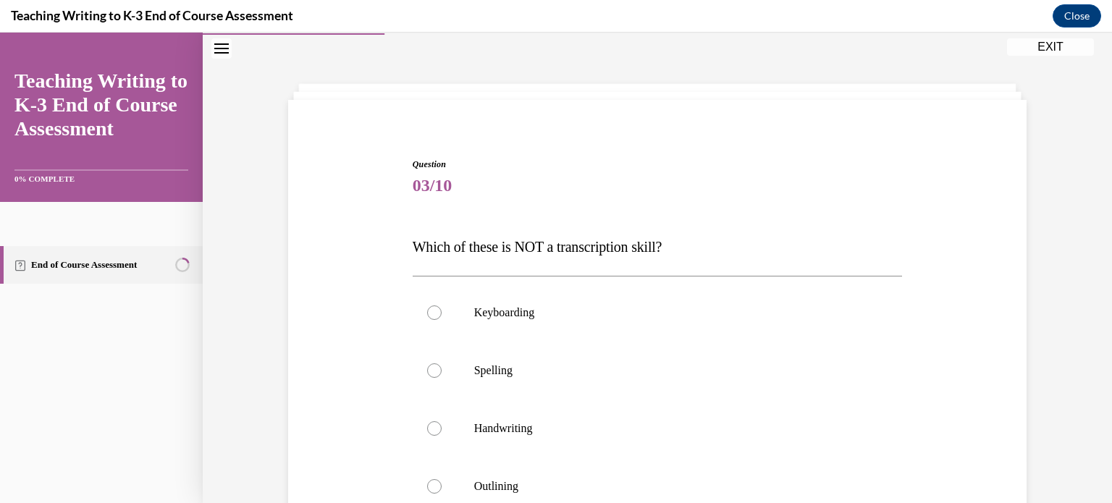
scroll to position [220, 0]
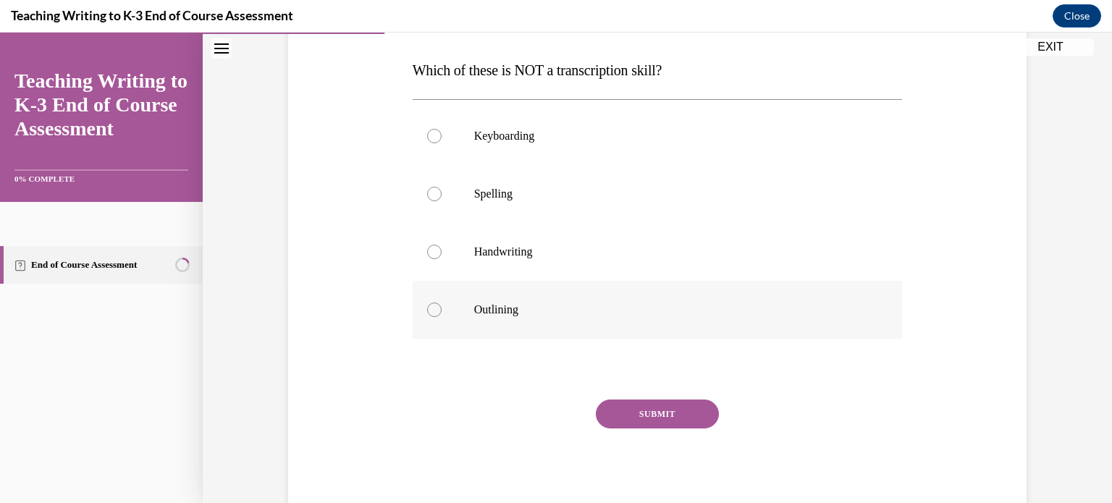
click at [524, 312] on p "Outlining" at bounding box center [670, 310] width 392 height 14
click at [442, 312] on input "Outlining" at bounding box center [434, 310] width 14 height 14
radio input "true"
click at [651, 413] on button "SUBMIT" at bounding box center [657, 414] width 123 height 29
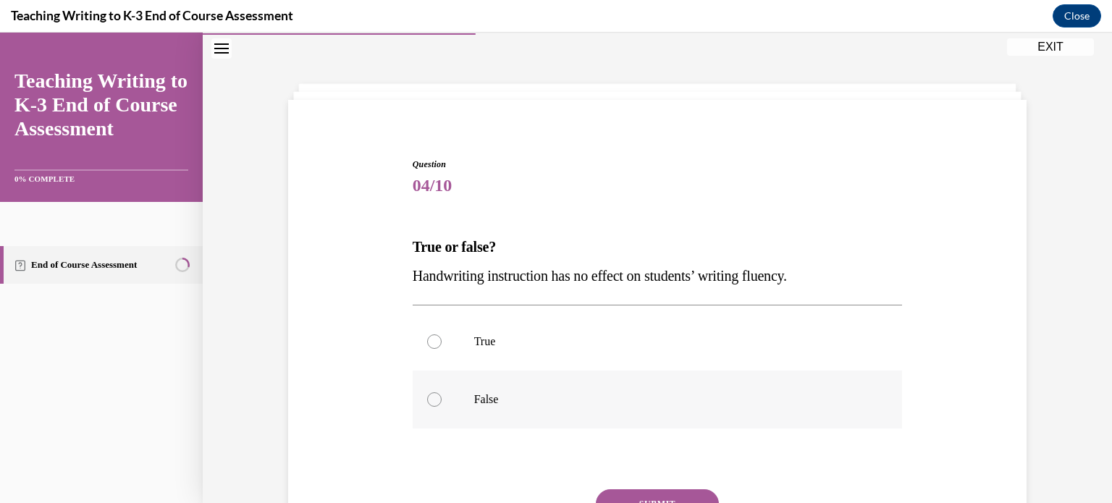
click at [606, 403] on p "False" at bounding box center [670, 399] width 392 height 14
click at [442, 403] on input "False" at bounding box center [434, 399] width 14 height 14
radio input "true"
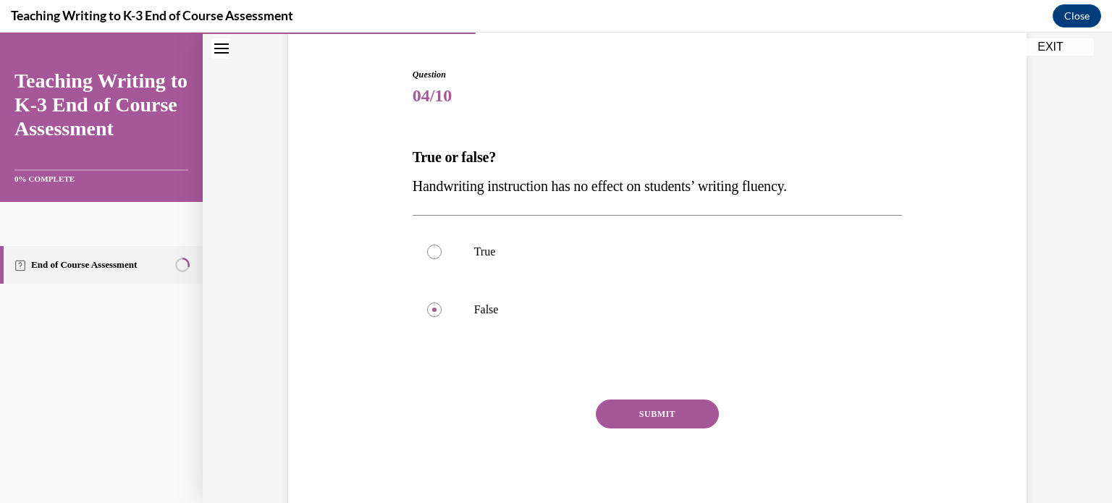
click at [672, 422] on button "SUBMIT" at bounding box center [657, 414] width 123 height 29
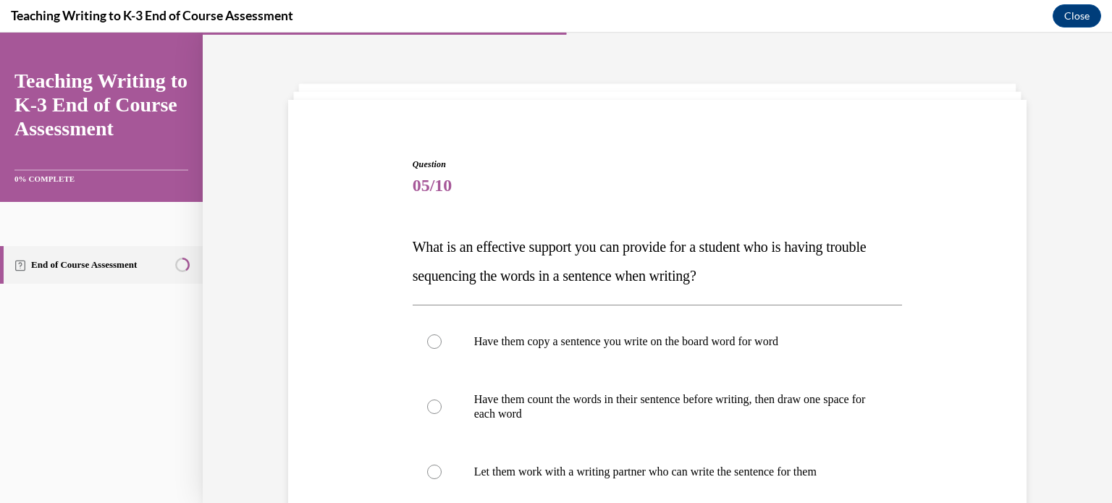
scroll to position [116, 0]
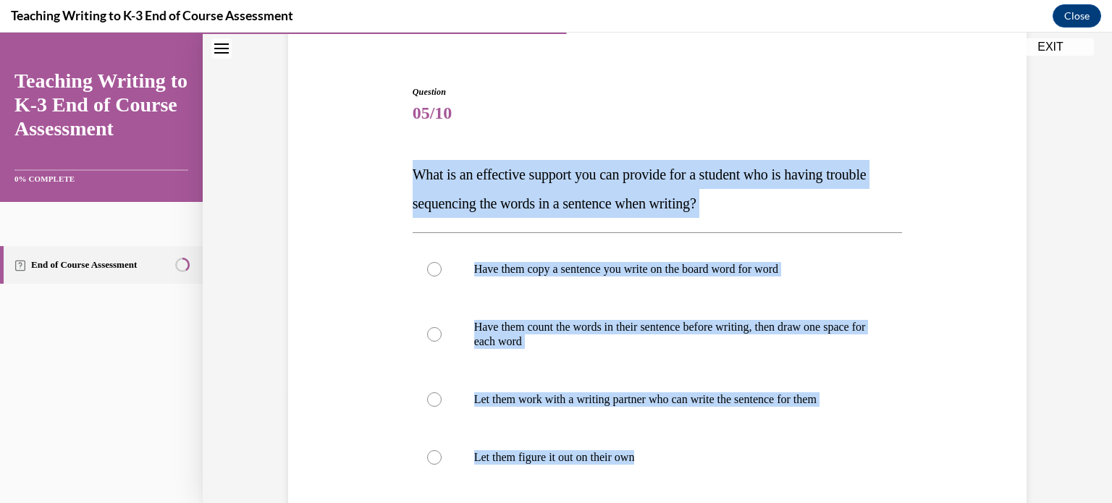
drag, startPoint x: 967, startPoint y: 489, endPoint x: 407, endPoint y: 170, distance: 644.8
click at [407, 170] on div "Question 05/10 What is an effective support you can provide for a student who i…" at bounding box center [657, 354] width 746 height 624
copy div "What is an effective support you can provide for a student who is having troubl…"
click at [336, 264] on div "Question 05/10 What is an effective support you can provide for a student who i…" at bounding box center [657, 354] width 746 height 624
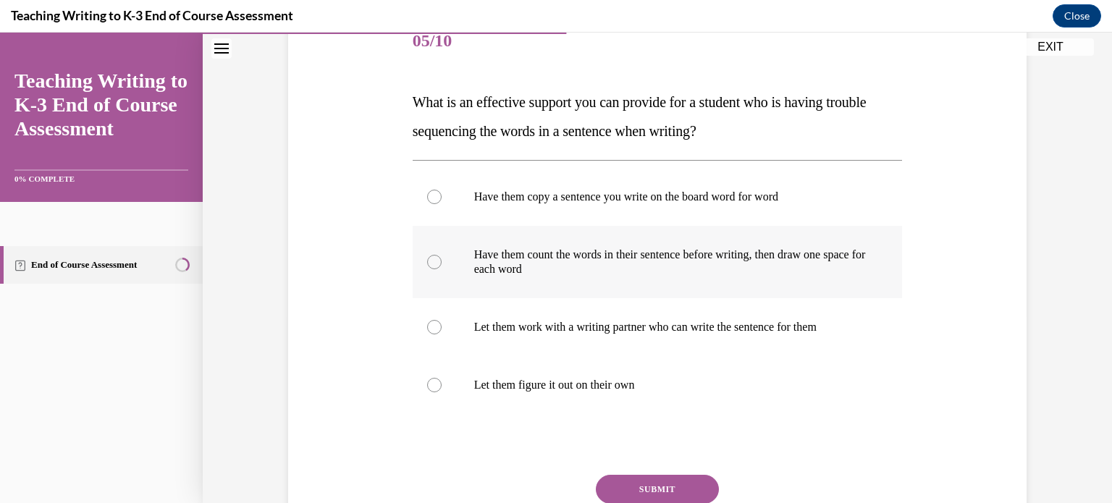
click at [455, 274] on label "Have them count the words in their sentence before writing, then draw one space…" at bounding box center [658, 262] width 490 height 72
click at [442, 269] on input "Have them count the words in their sentence before writing, then draw one space…" at bounding box center [434, 262] width 14 height 14
radio input "true"
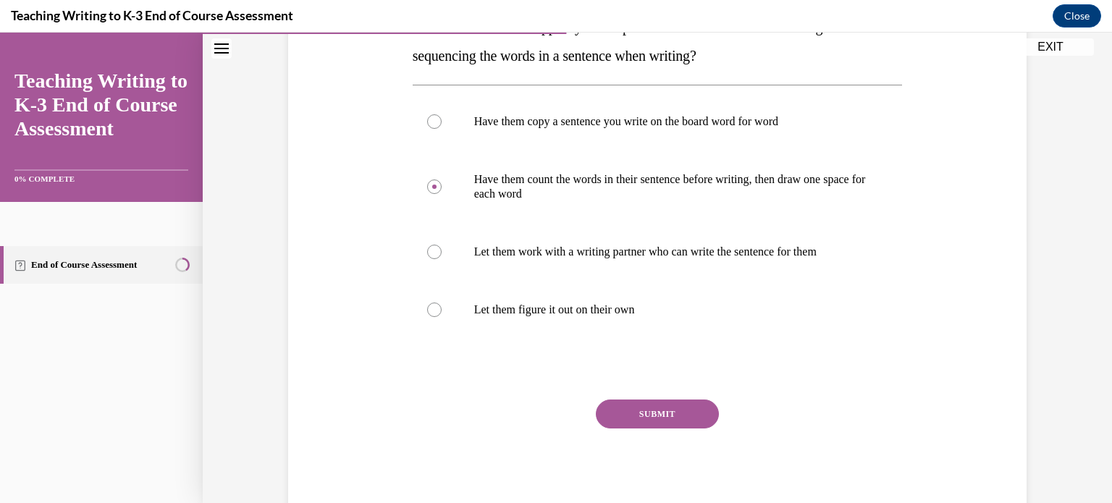
click at [645, 407] on button "SUBMIT" at bounding box center [657, 414] width 123 height 29
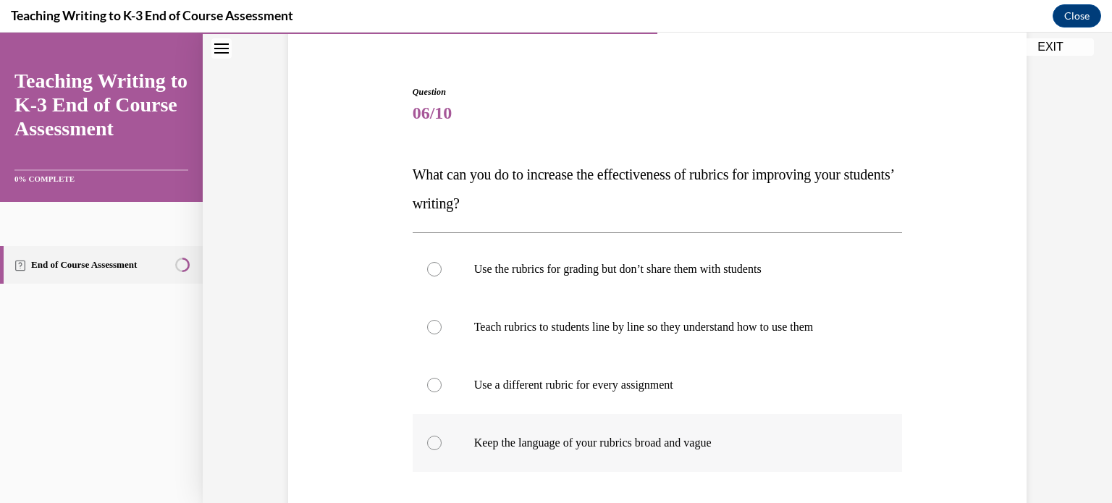
scroll to position [188, 0]
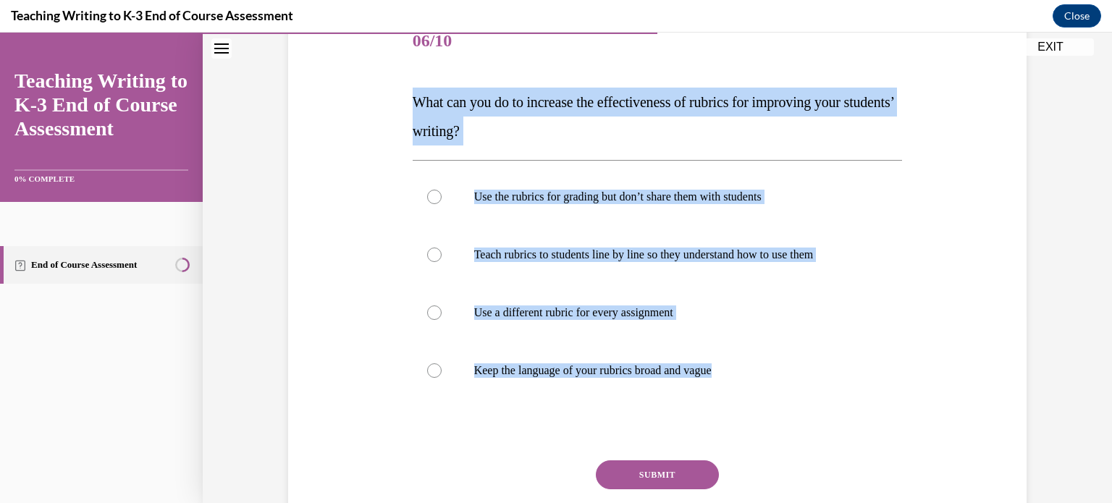
drag, startPoint x: 984, startPoint y: 415, endPoint x: 405, endPoint y: 91, distance: 663.7
click at [405, 91] on div "Question 06/10 What can you do to increase the effectiveness of rubrics for imp…" at bounding box center [657, 274] width 746 height 609
copy div "What can you do to increase the effectiveness of rubrics for improving your stu…"
click at [364, 262] on div "Question 06/10 What can you do to increase the effectiveness of rubrics for imp…" at bounding box center [657, 274] width 746 height 609
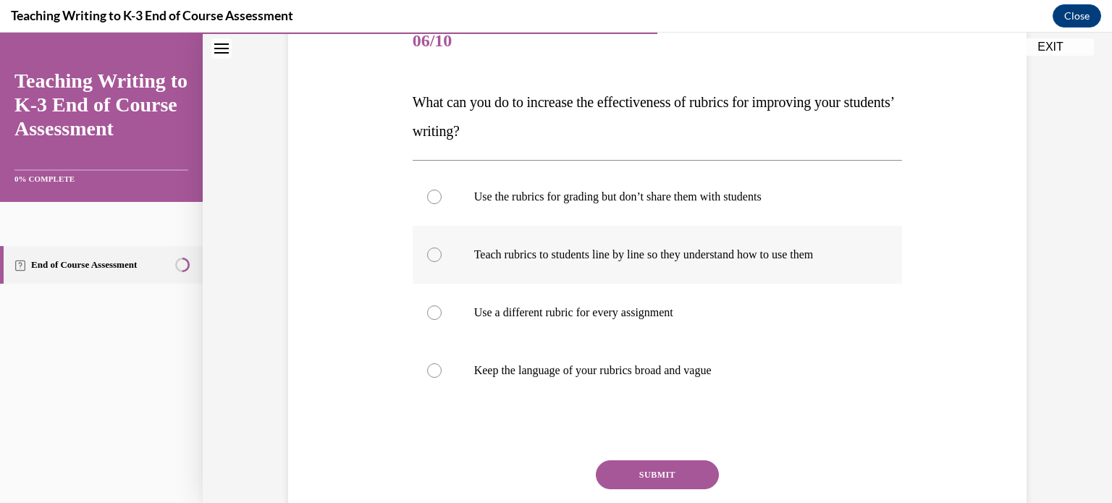
click at [514, 254] on p "Teach rubrics to students line by line so they understand how to use them" at bounding box center [670, 255] width 392 height 14
click at [442, 254] on input "Teach rubrics to students line by line so they understand how to use them" at bounding box center [434, 255] width 14 height 14
radio input "true"
click at [662, 480] on button "SUBMIT" at bounding box center [657, 474] width 123 height 29
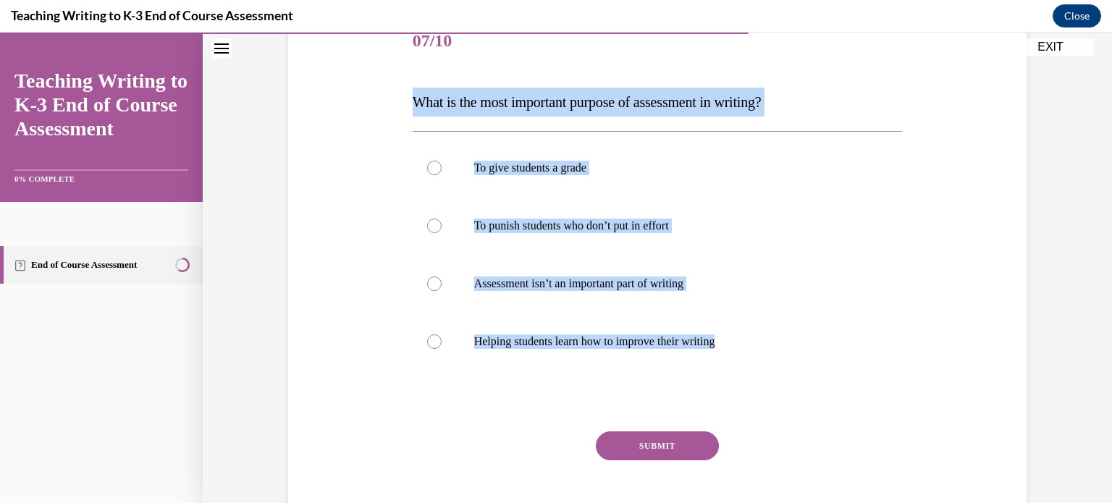
drag, startPoint x: 842, startPoint y: 387, endPoint x: 405, endPoint y: 106, distance: 518.6
click at [409, 106] on div "Question 07/10 What is the most important purpose of assessment in writing? To …" at bounding box center [657, 270] width 497 height 559
copy div "What is the most important purpose of assessment in writing? To give students a…"
click at [361, 240] on div "Question 07/10 What is the most important purpose of assessment in writing? To …" at bounding box center [657, 260] width 746 height 581
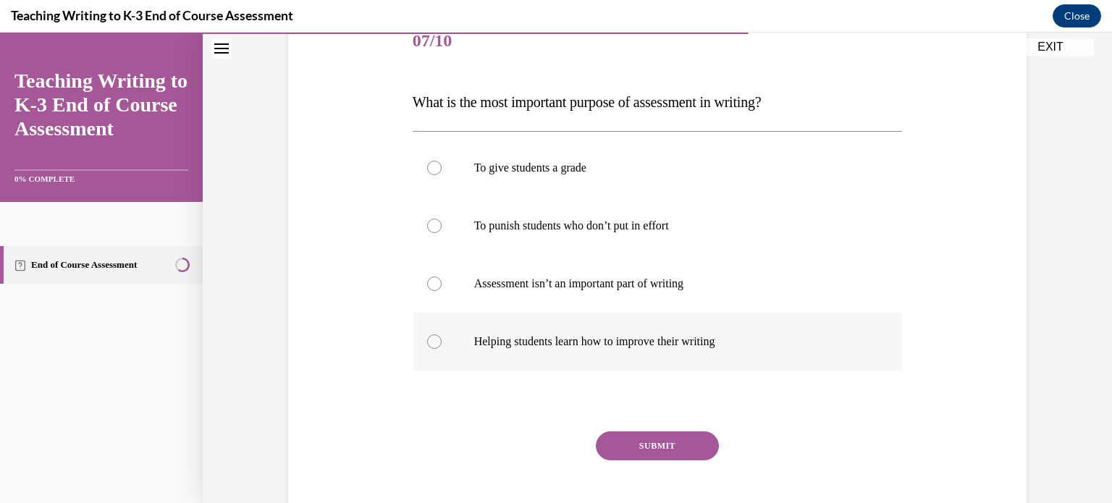
click at [614, 328] on label "Helping students learn how to improve their writing" at bounding box center [658, 342] width 490 height 58
click at [442, 334] on input "Helping students learn how to improve their writing" at bounding box center [434, 341] width 14 height 14
radio input "true"
click at [652, 448] on button "SUBMIT" at bounding box center [657, 445] width 123 height 29
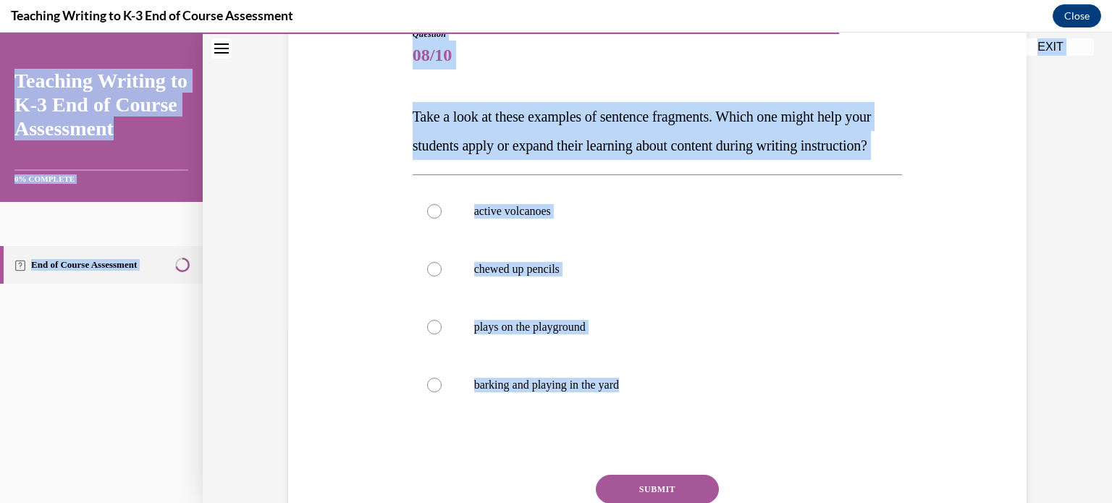
scroll to position [87, 0]
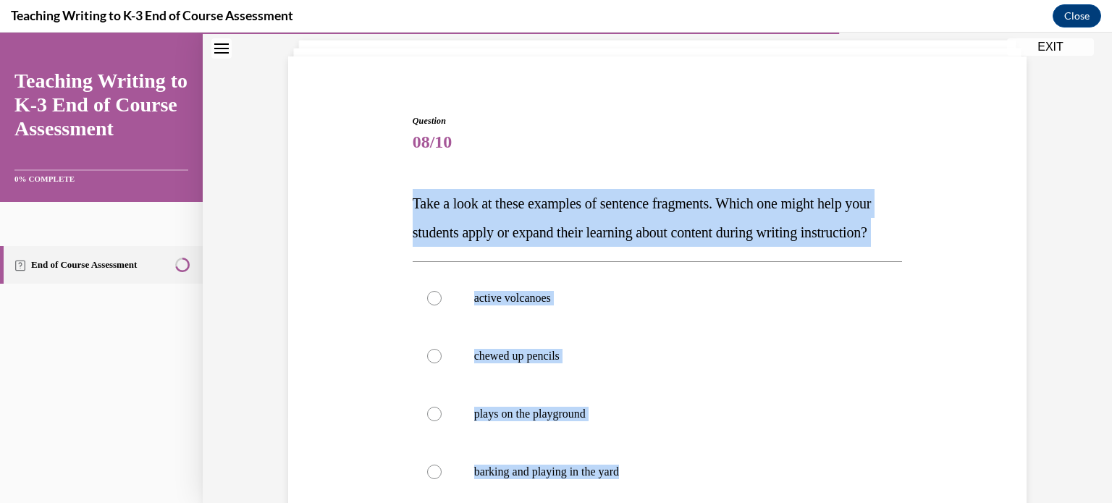
drag, startPoint x: 814, startPoint y: 368, endPoint x: 396, endPoint y: 216, distance: 445.1
click at [397, 216] on div "Question 08/10 Take a look at these examples of sentence fragments. Which one m…" at bounding box center [657, 375] width 746 height 609
copy div "Take a look at these examples of sentence fragments. Which one might help your …"
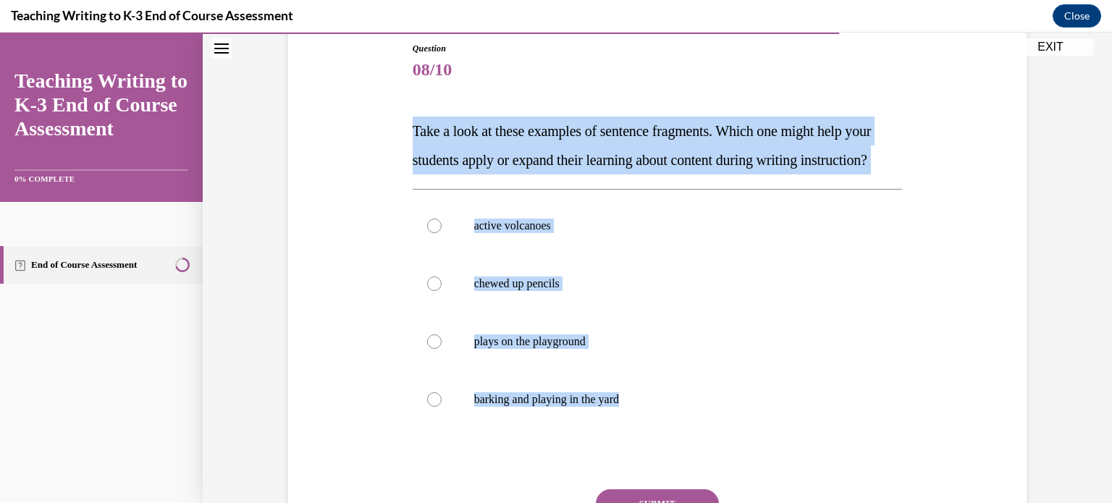
click at [345, 325] on div "Question 08/10 Take a look at these examples of sentence fragments. Which one m…" at bounding box center [657, 303] width 746 height 609
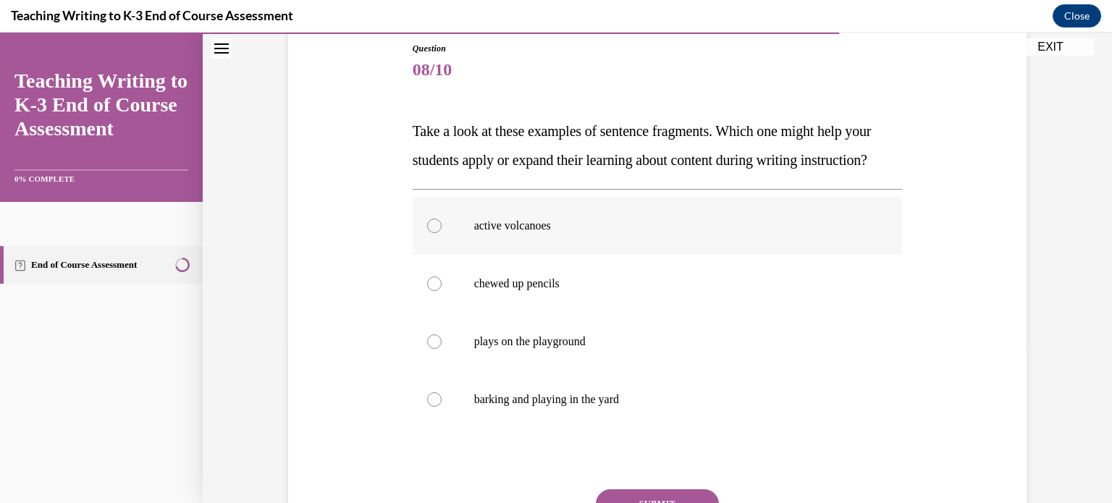
click at [452, 255] on label "active volcanoes" at bounding box center [658, 226] width 490 height 58
click at [442, 233] on input "active volcanoes" at bounding box center [434, 226] width 14 height 14
radio input "true"
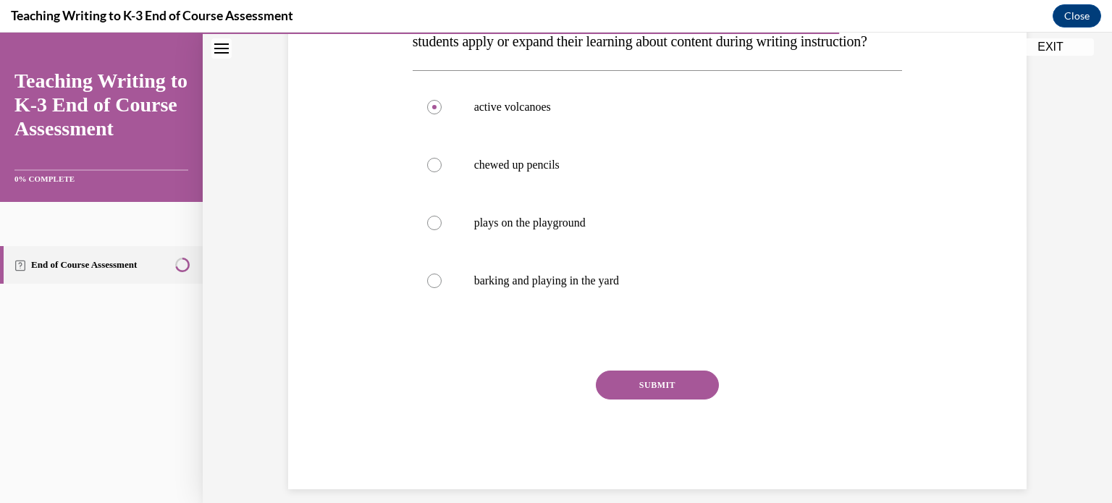
click at [634, 400] on button "SUBMIT" at bounding box center [657, 385] width 123 height 29
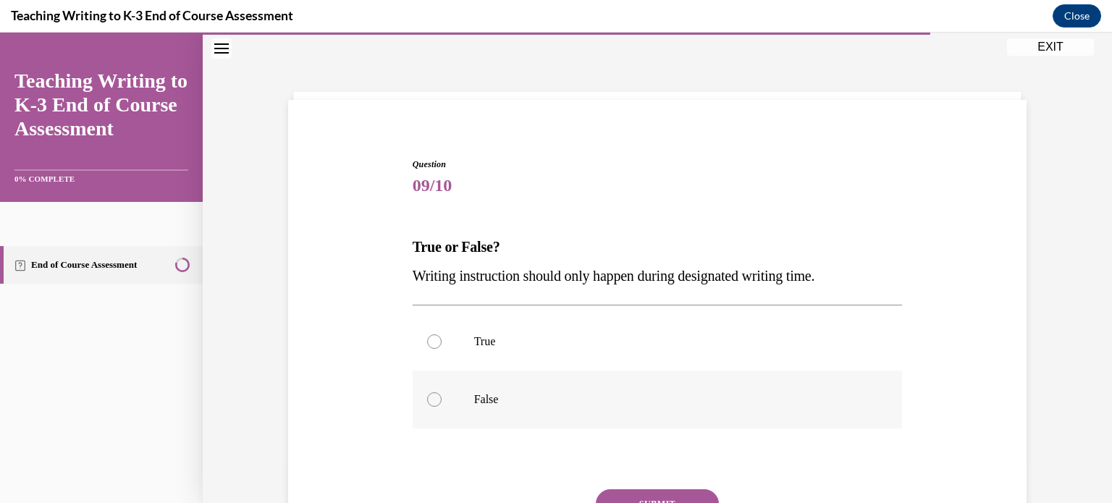
scroll to position [133, 0]
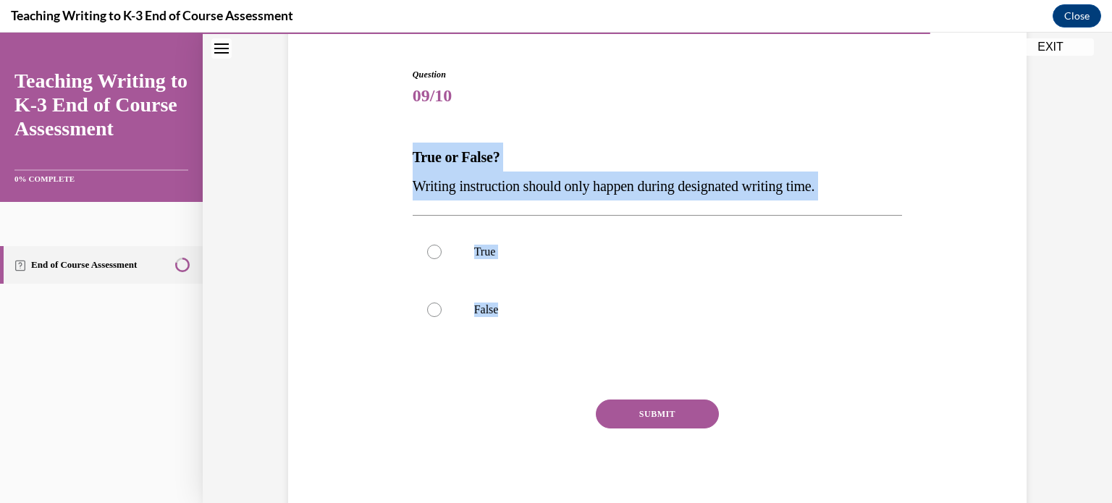
drag, startPoint x: 743, startPoint y: 362, endPoint x: 389, endPoint y: 167, distance: 404.6
click at [389, 167] on div "Question 09/10 True or False? Writing instruction should only happen during des…" at bounding box center [657, 272] width 746 height 494
copy div "True or False? Writing instruction should only happen during designated writing…"
click at [360, 274] on div "Question 09/10 True or False? Writing instruction should only happen during des…" at bounding box center [657, 272] width 746 height 494
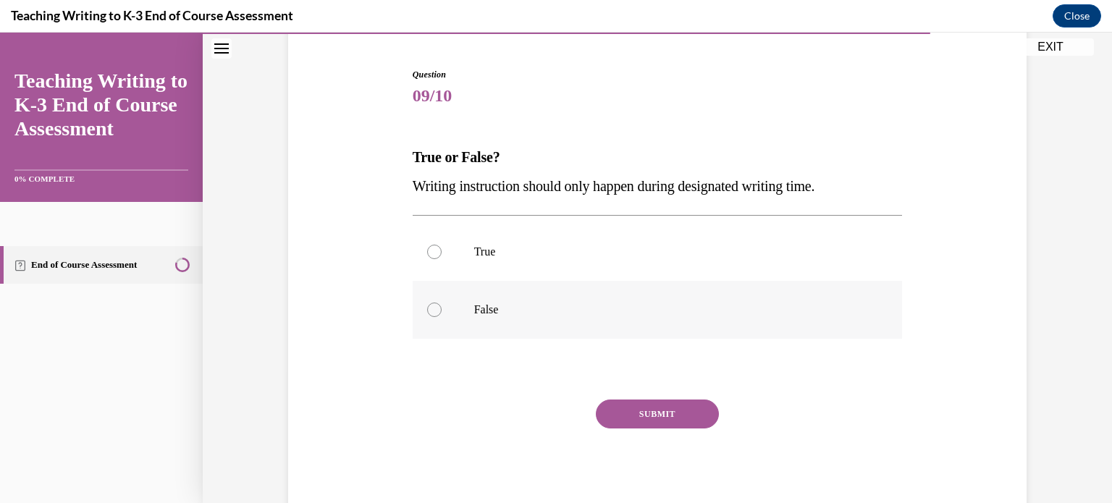
click at [460, 321] on label "False" at bounding box center [658, 310] width 490 height 58
click at [442, 317] on input "False" at bounding box center [434, 310] width 14 height 14
radio input "true"
click at [641, 423] on button "SUBMIT" at bounding box center [657, 414] width 123 height 29
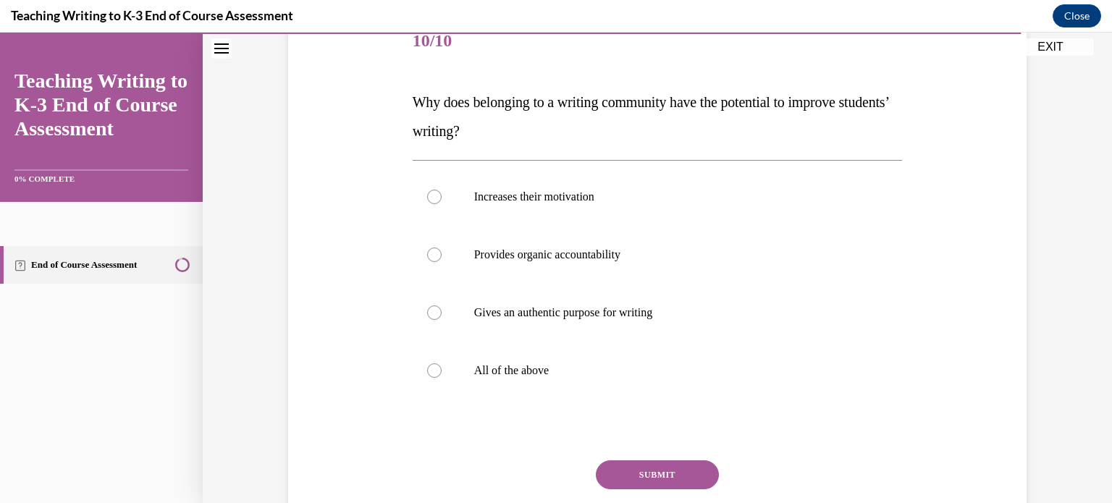
scroll to position [249, 0]
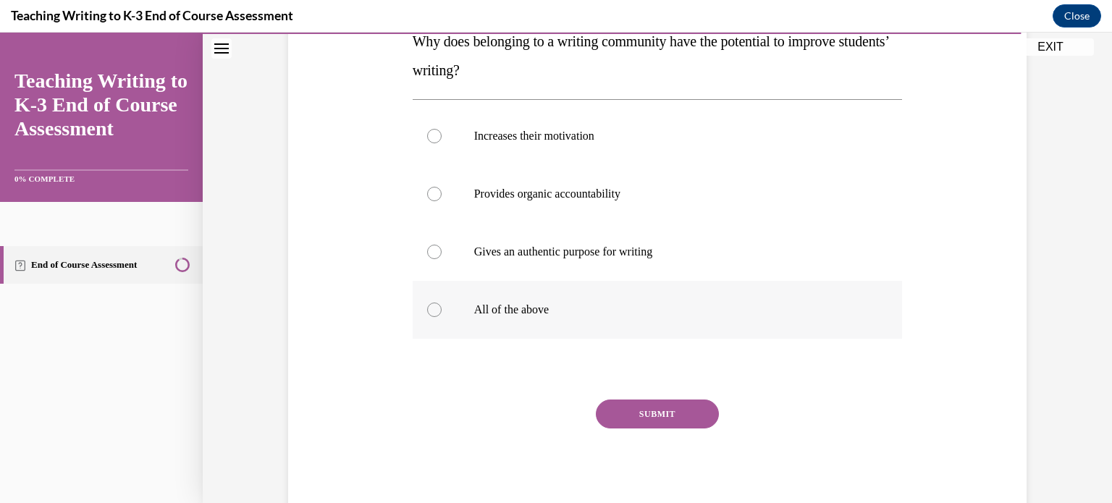
click at [615, 317] on label "All of the above" at bounding box center [658, 310] width 490 height 58
click at [442, 317] on input "All of the above" at bounding box center [434, 310] width 14 height 14
radio input "true"
click at [650, 411] on button "SUBMIT" at bounding box center [657, 414] width 123 height 29
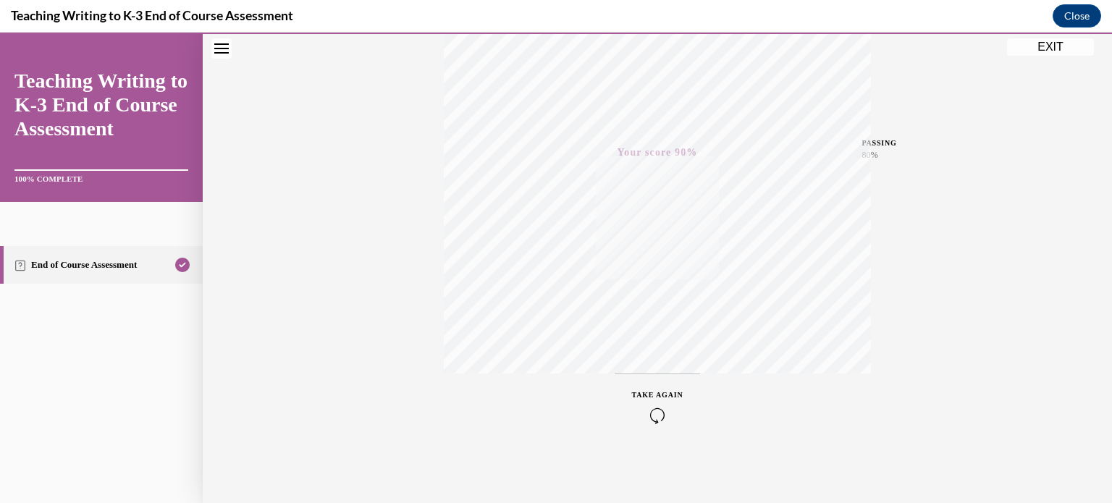
scroll to position [54, 0]
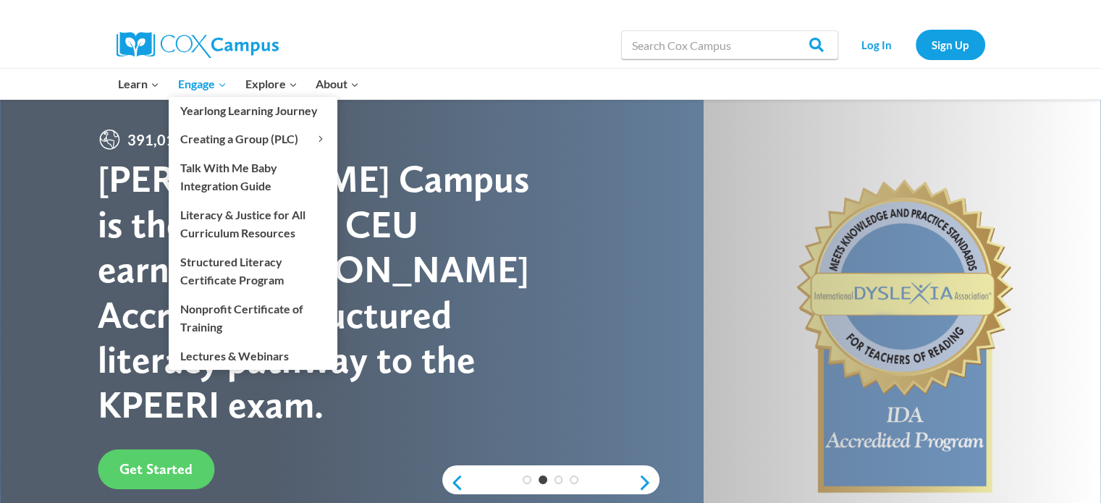
click at [206, 86] on span "Engage Expand" at bounding box center [202, 84] width 48 height 19
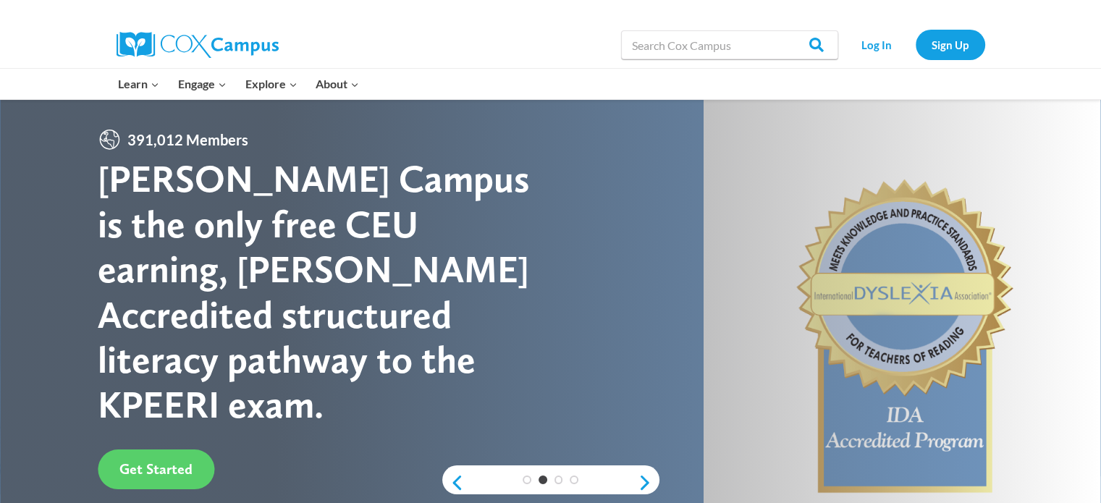
click at [208, 48] on img at bounding box center [198, 45] width 162 height 26
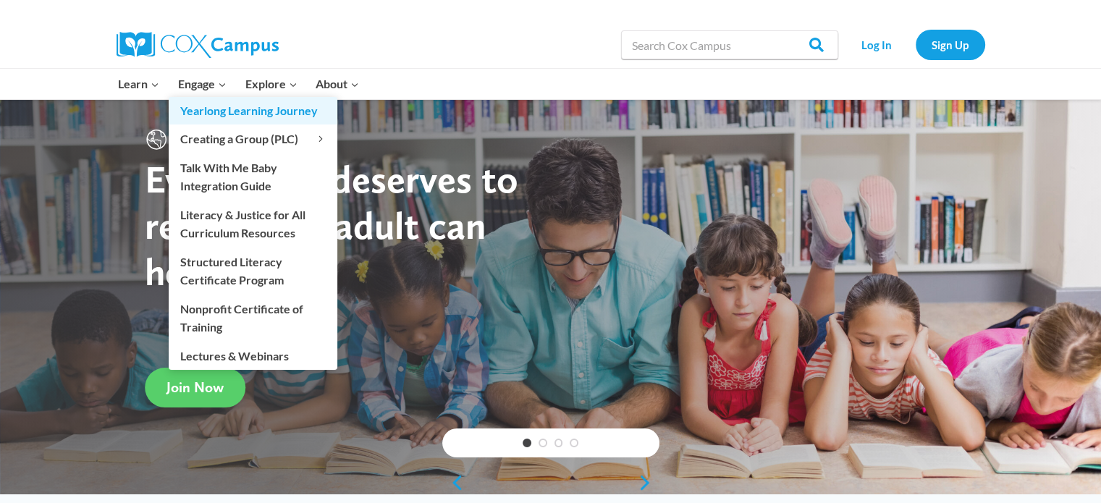
click at [210, 97] on link "Yearlong Learning Journey" at bounding box center [253, 111] width 169 height 28
click at [204, 93] on link "Engage Expand" at bounding box center [202, 84] width 67 height 30
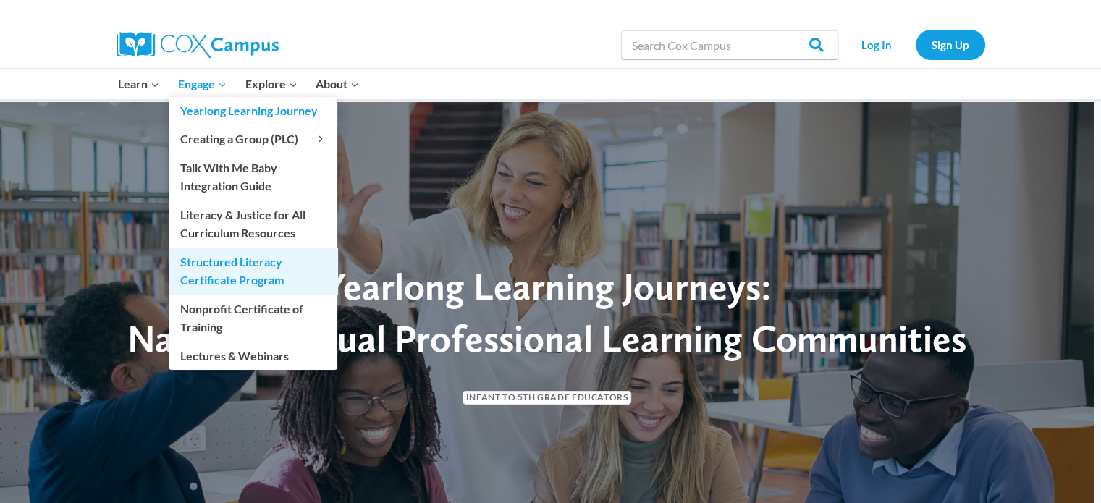
click at [226, 270] on link "Structured Literacy Certificate Program" at bounding box center [253, 271] width 169 height 46
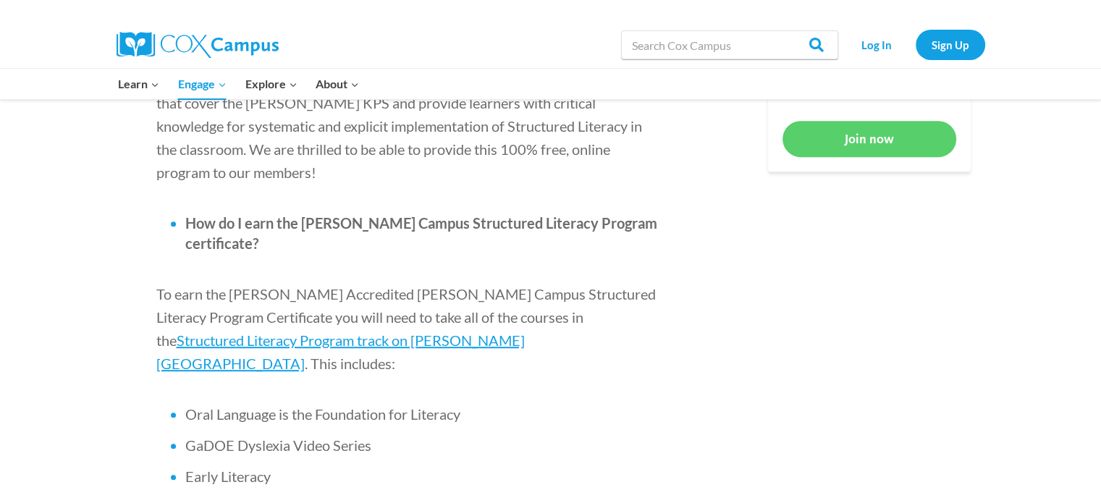
drag, startPoint x: 410, startPoint y: 309, endPoint x: 256, endPoint y: 34, distance: 315.0
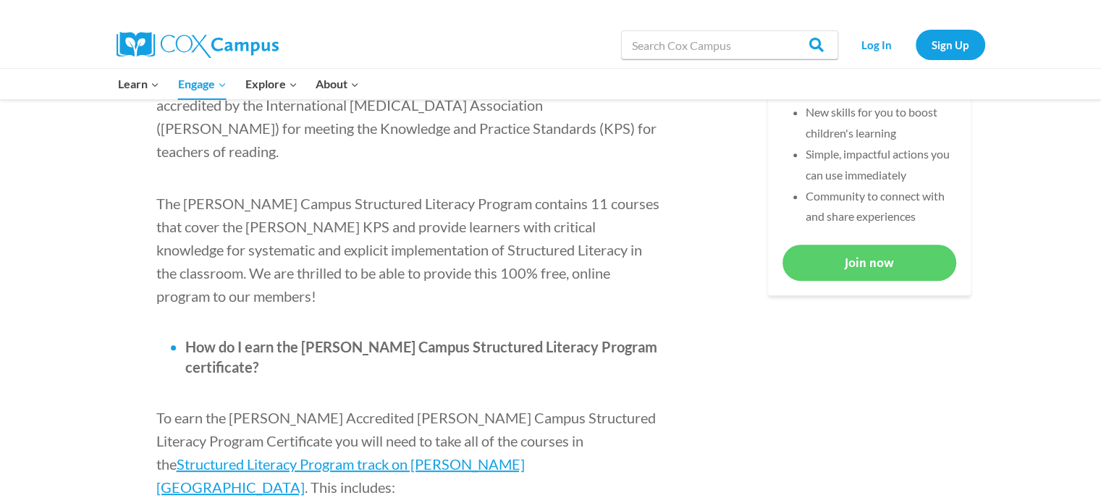
drag, startPoint x: 258, startPoint y: 46, endPoint x: 309, endPoint y: 54, distance: 52.1
click at [258, 46] on img at bounding box center [198, 45] width 162 height 26
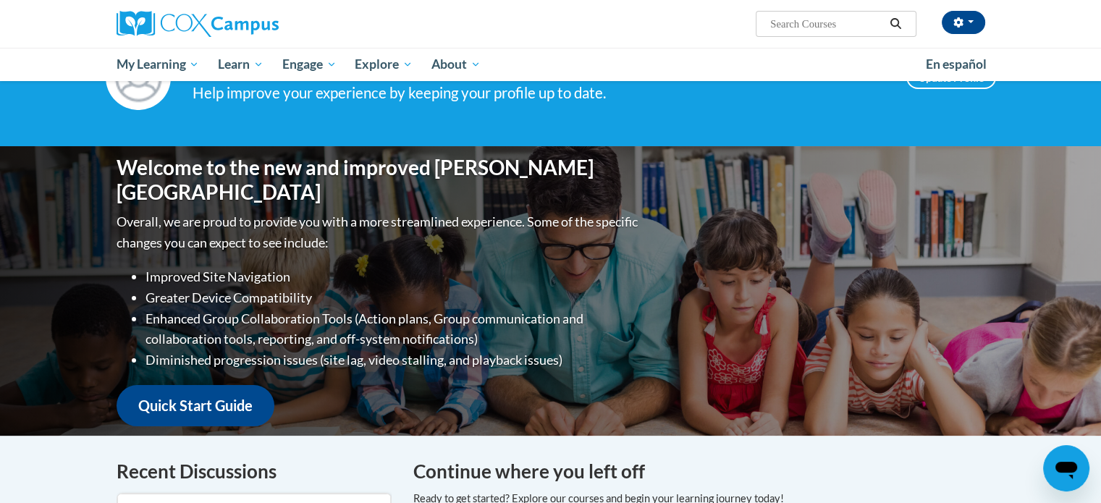
scroll to position [217, 0]
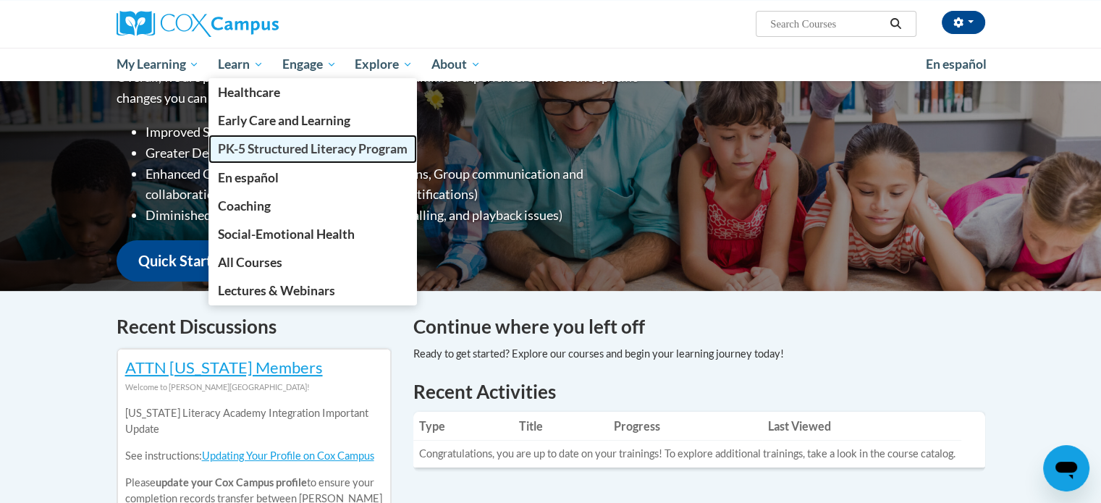
click at [289, 154] on span "PK-5 Structured Literacy Program" at bounding box center [313, 148] width 190 height 15
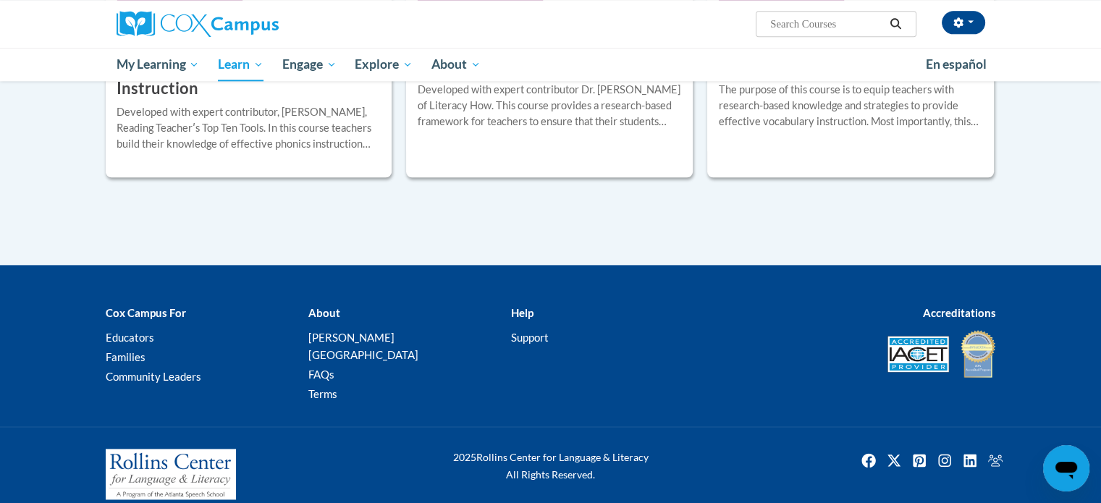
scroll to position [1518, 0]
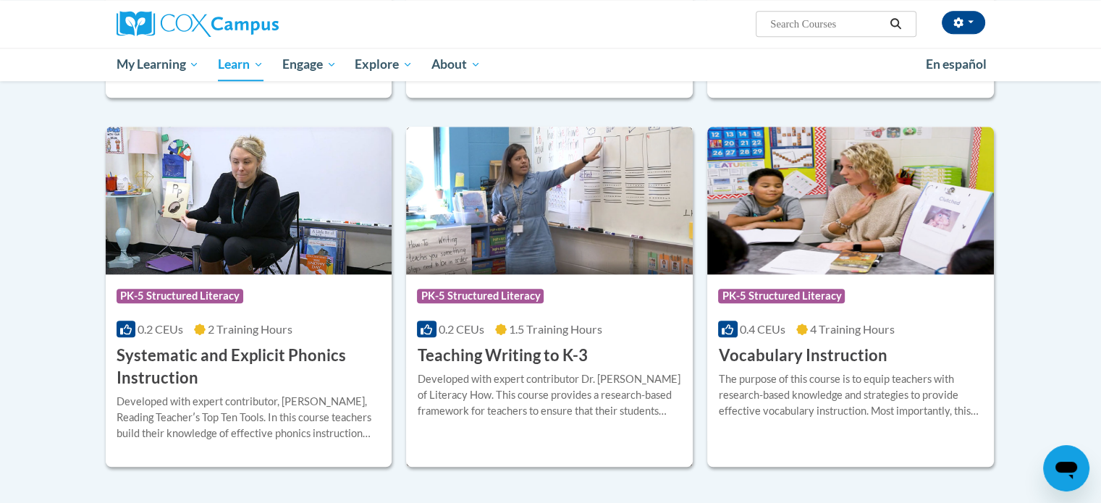
click at [576, 311] on div "Course Category: PK-5 Structured Literacy" at bounding box center [549, 298] width 265 height 33
